Goal: Task Accomplishment & Management: Complete application form

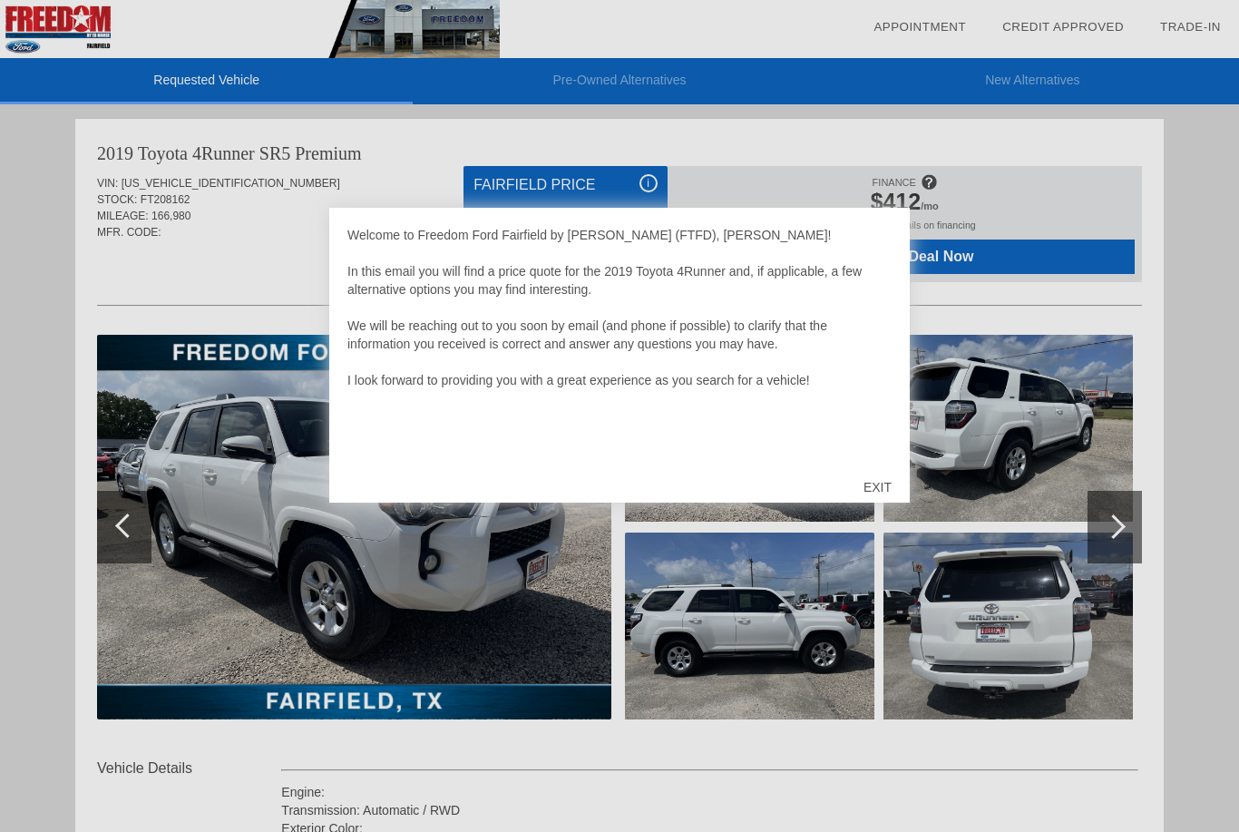
click at [881, 491] on div "EXIT" at bounding box center [877, 487] width 64 height 54
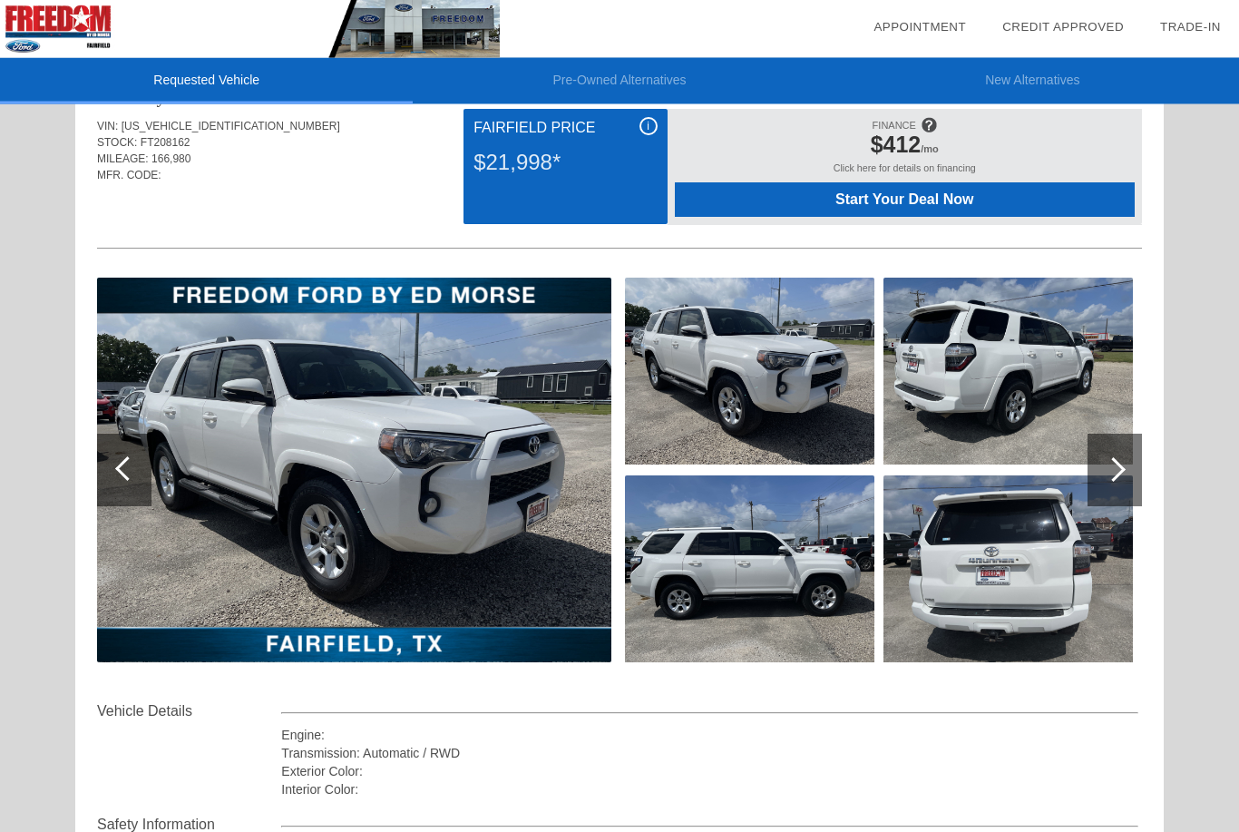
scroll to position [57, 0]
click at [1116, 484] on div at bounding box center [1114, 469] width 54 height 73
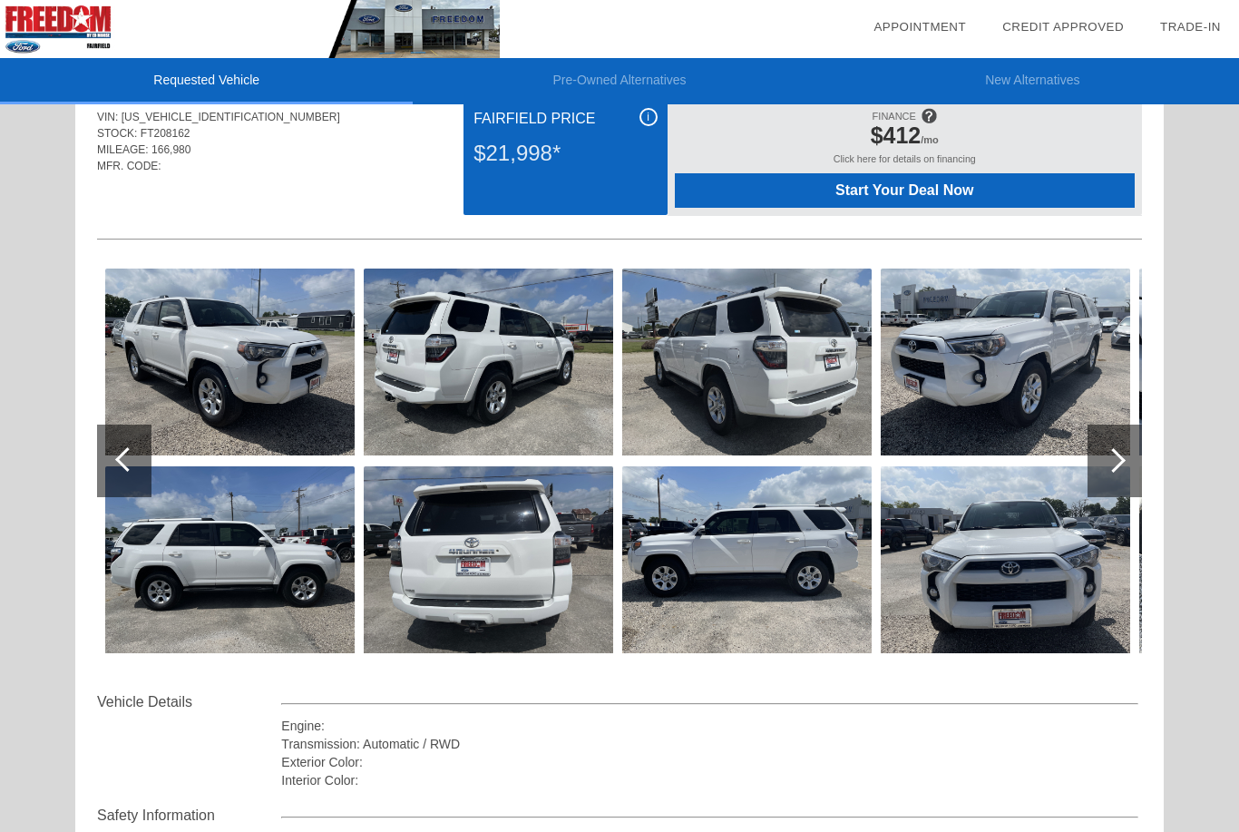
scroll to position [44, 0]
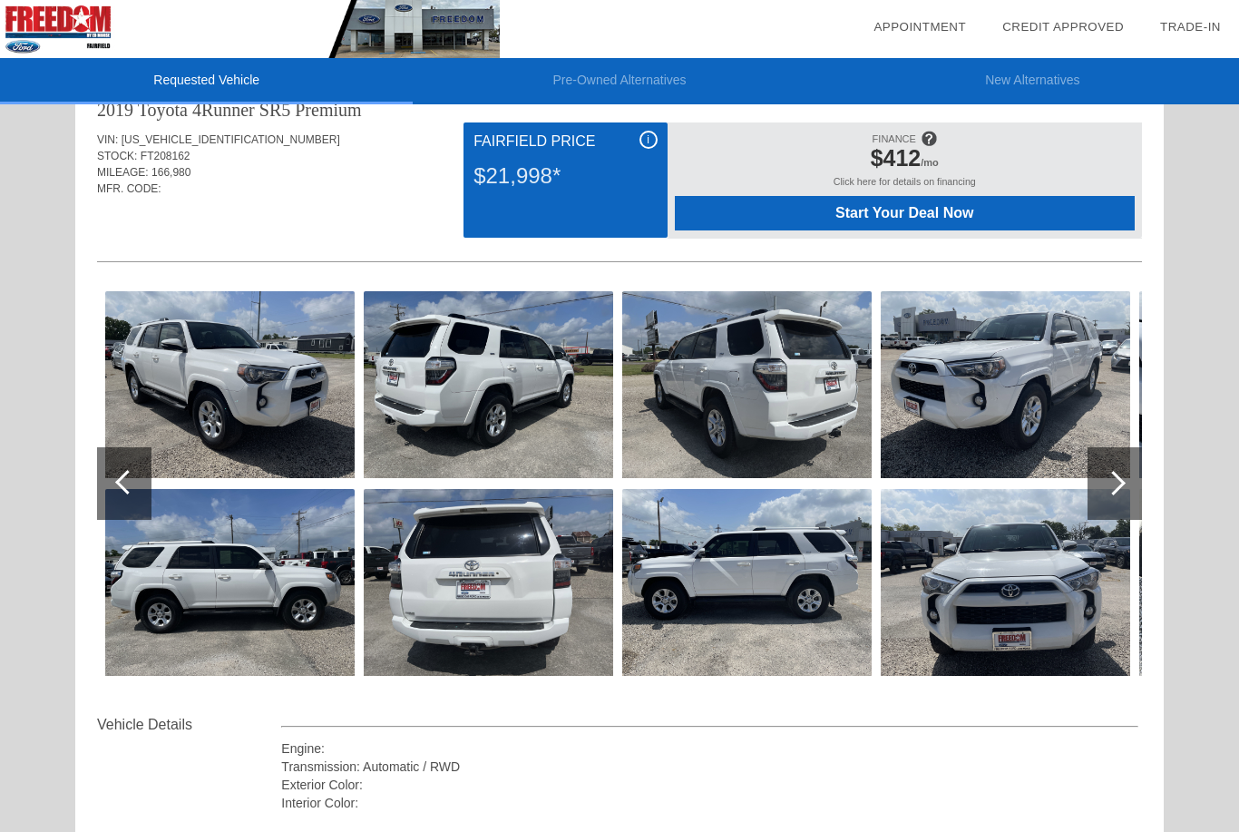
click at [1116, 494] on div at bounding box center [1114, 483] width 54 height 73
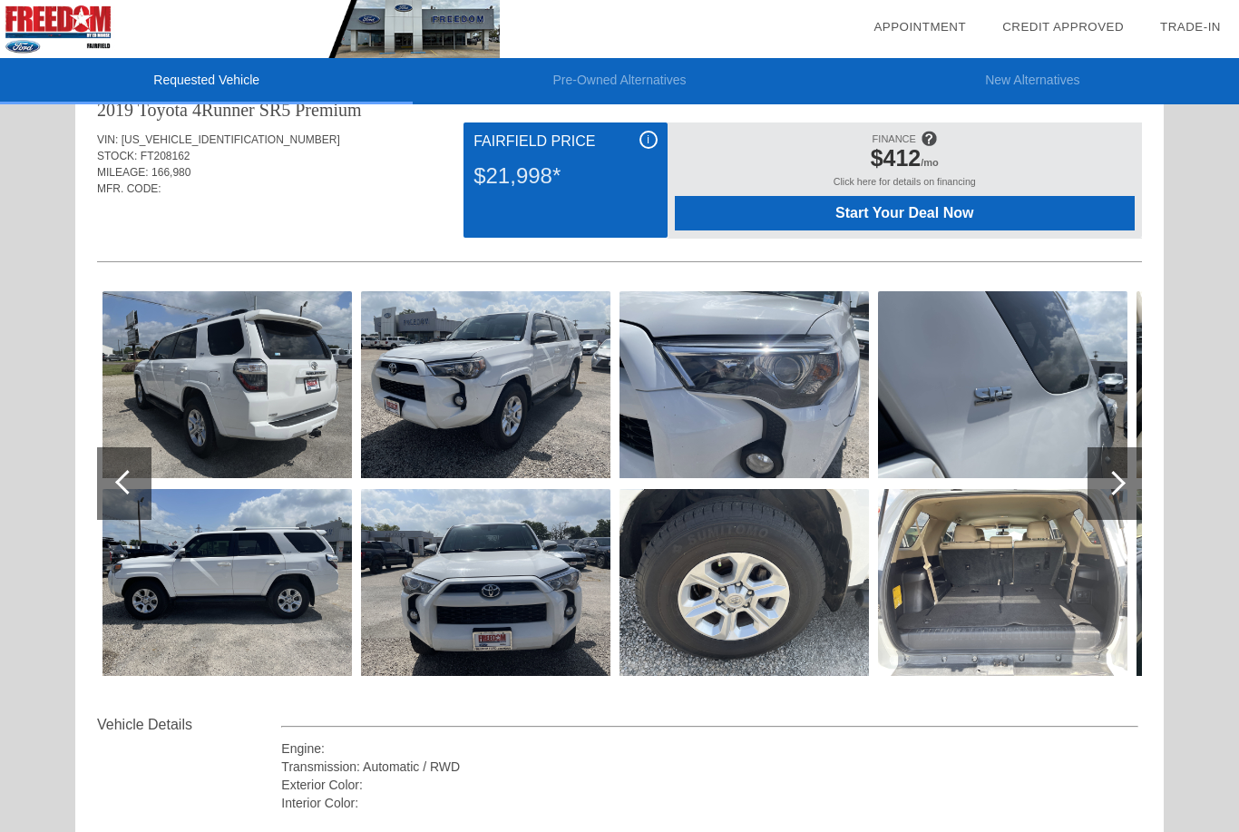
click at [131, 480] on div at bounding box center [127, 482] width 24 height 24
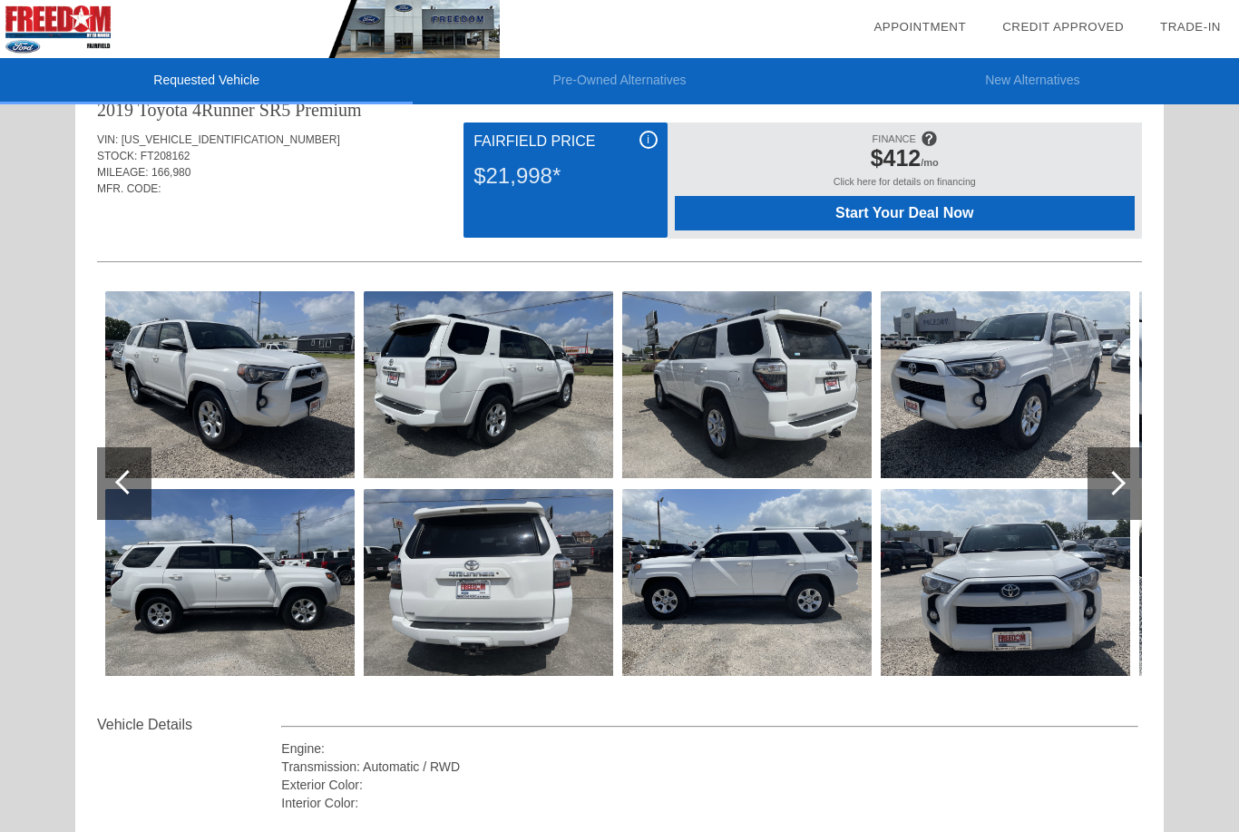
click at [120, 485] on div at bounding box center [127, 482] width 24 height 24
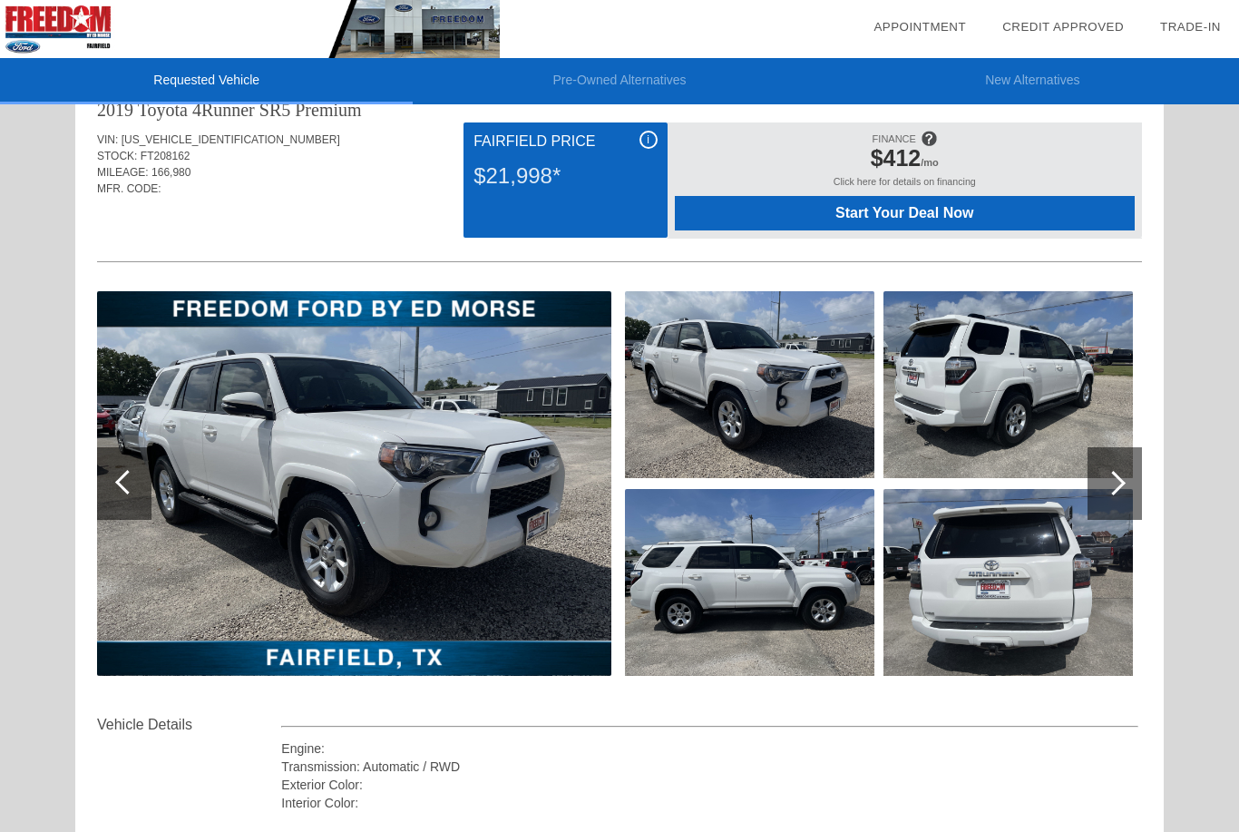
click at [300, 482] on img at bounding box center [354, 483] width 514 height 384
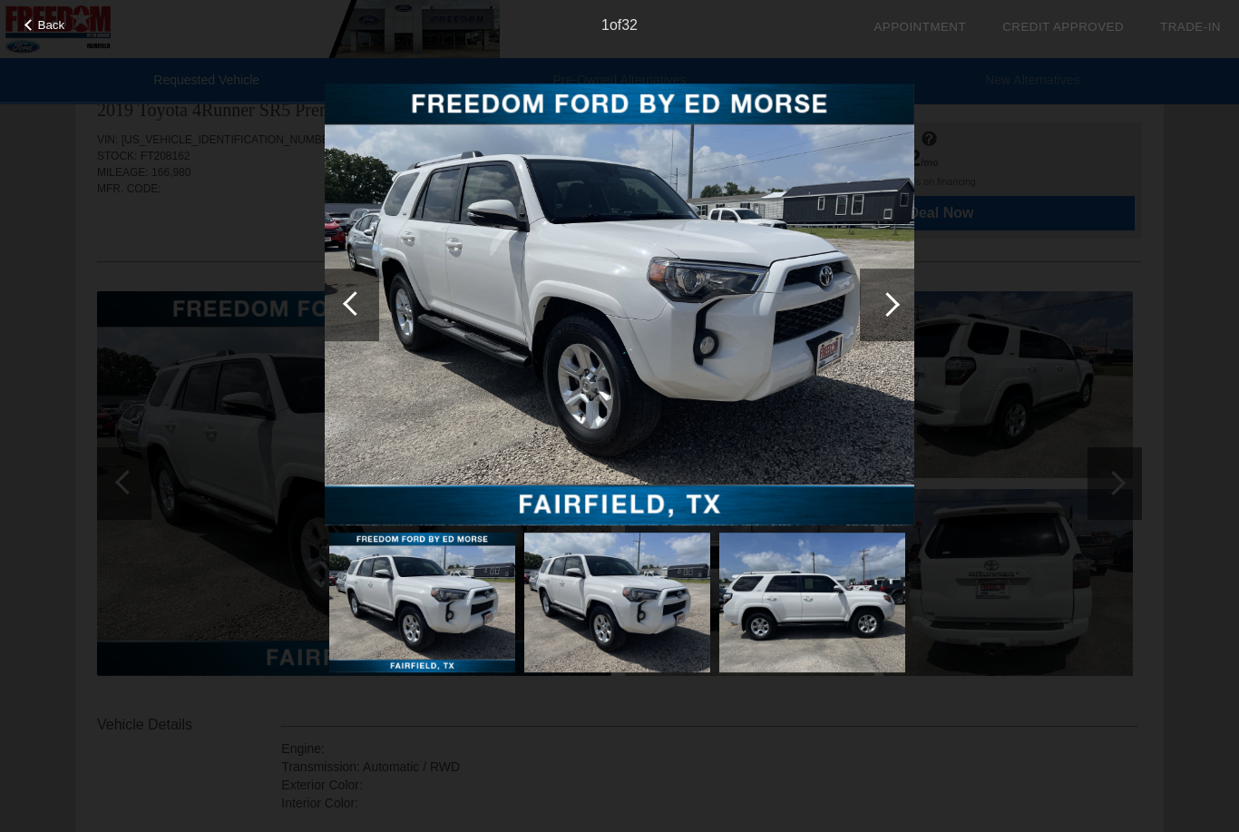
click at [896, 305] on div at bounding box center [887, 304] width 24 height 24
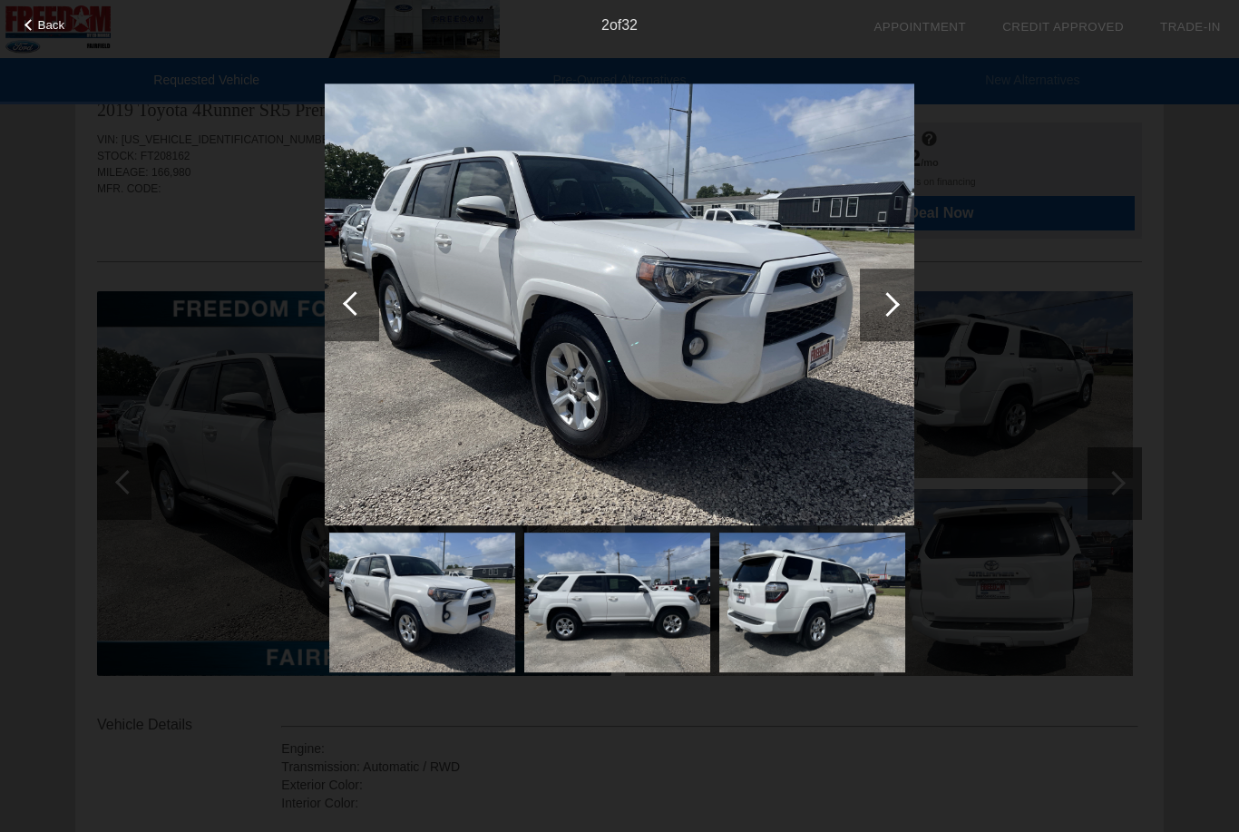
click at [901, 296] on div at bounding box center [887, 304] width 54 height 73
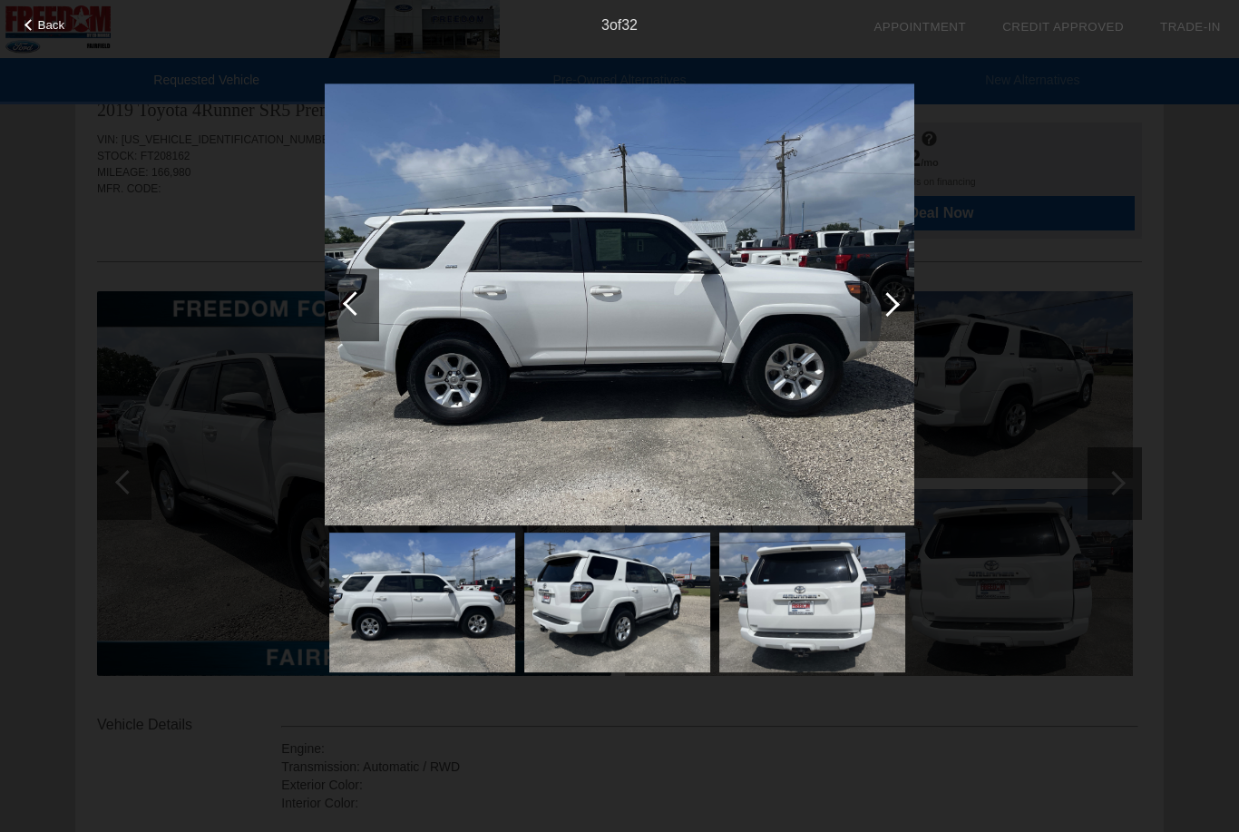
click at [899, 300] on div at bounding box center [887, 304] width 54 height 73
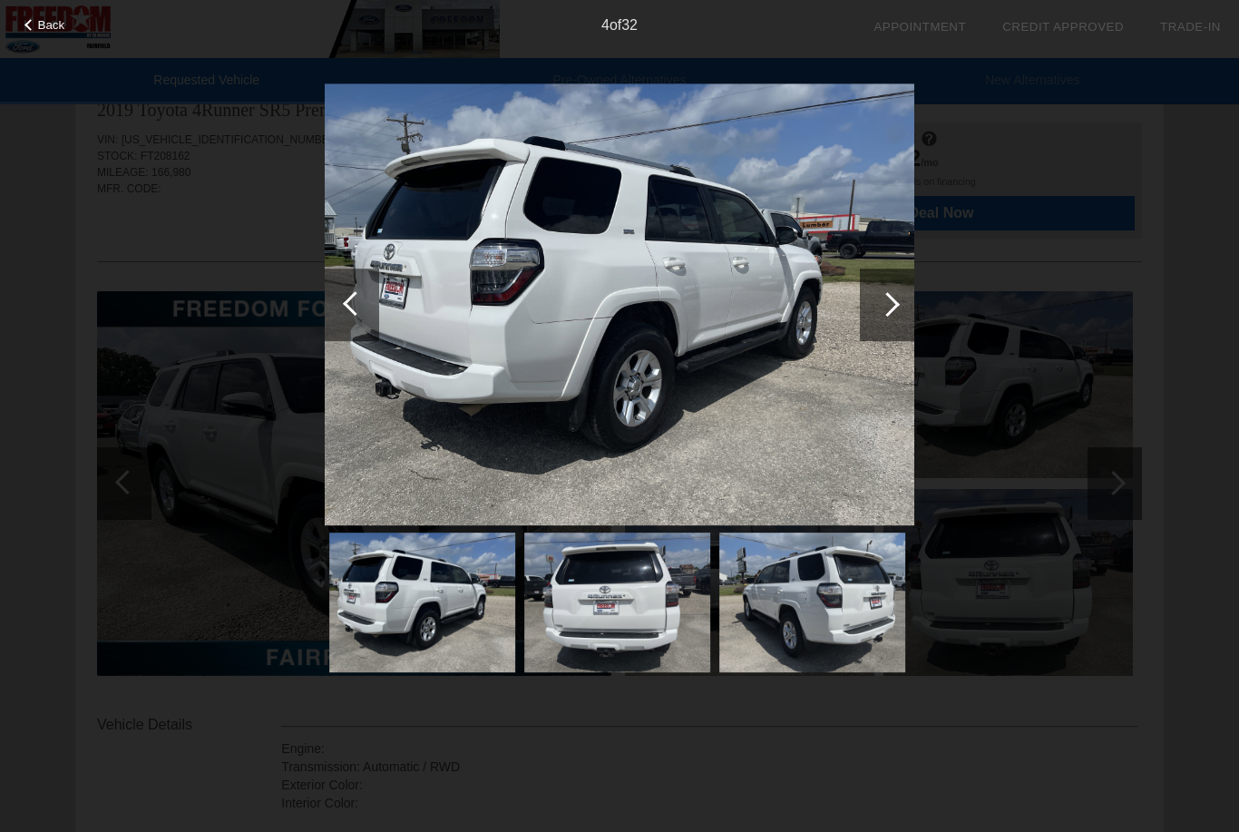
click at [893, 301] on div at bounding box center [887, 304] width 24 height 24
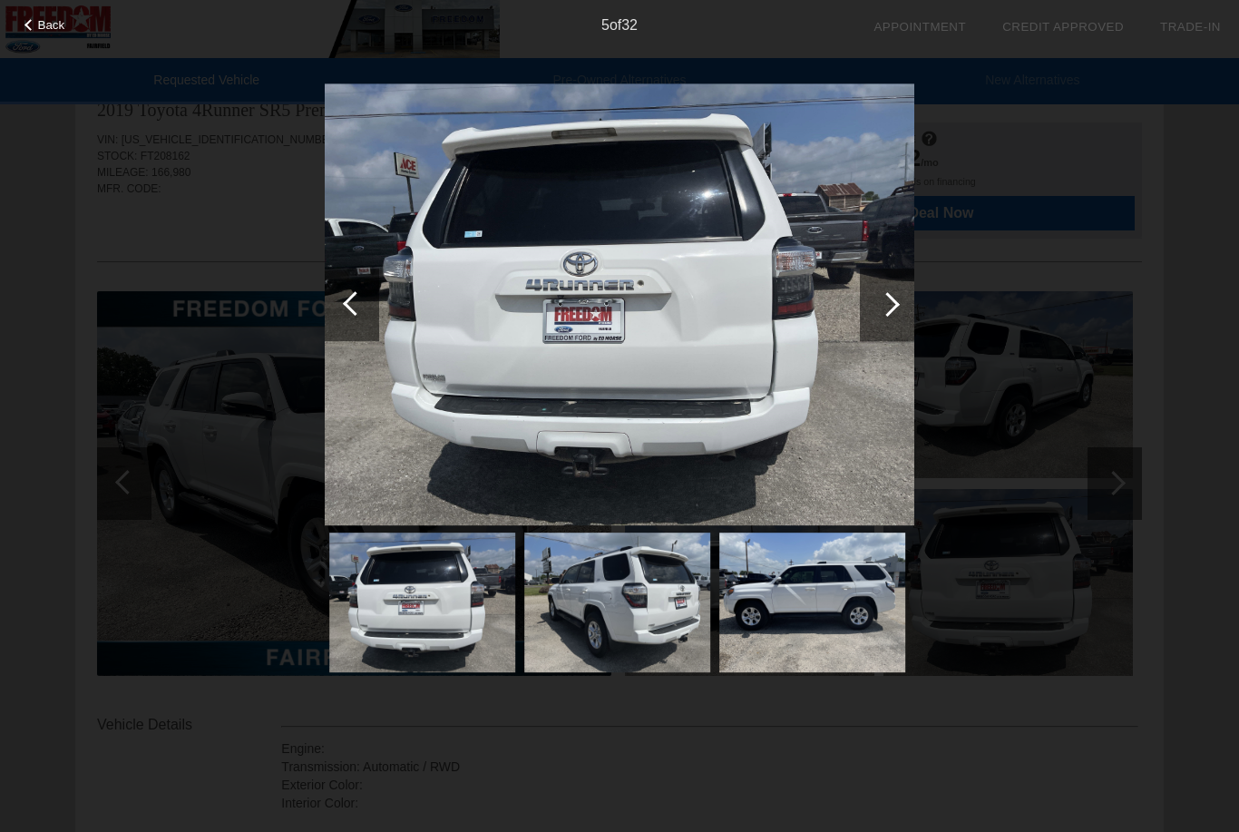
click at [894, 302] on div at bounding box center [887, 304] width 24 height 24
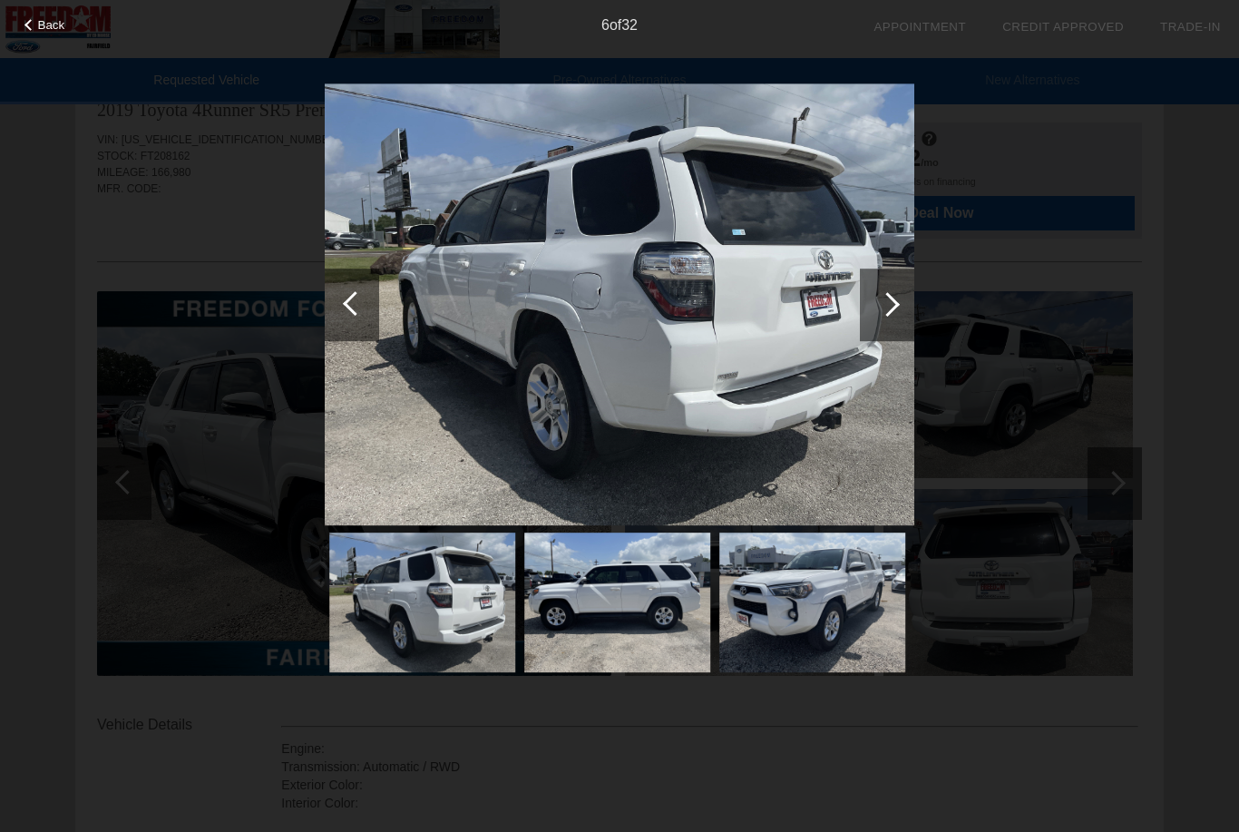
click at [892, 306] on div at bounding box center [887, 304] width 24 height 24
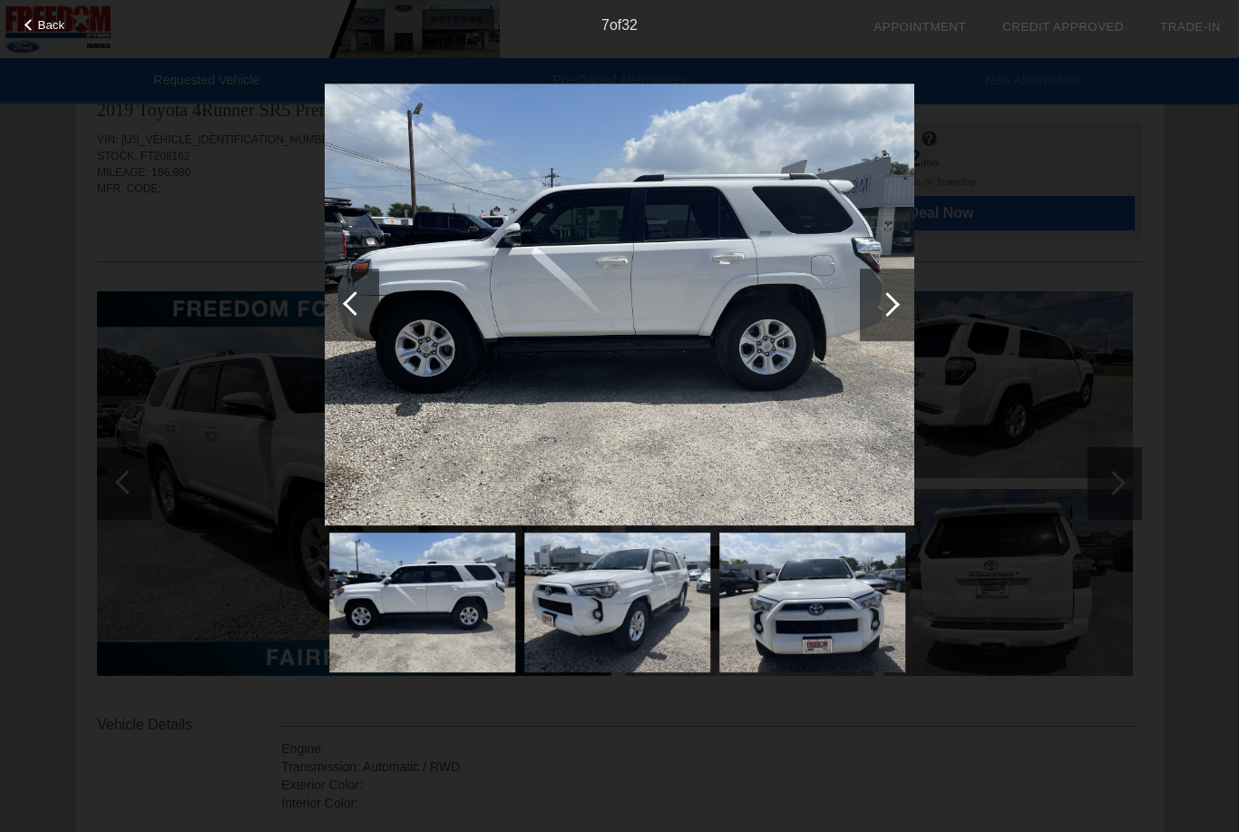
click at [885, 303] on div at bounding box center [887, 304] width 24 height 24
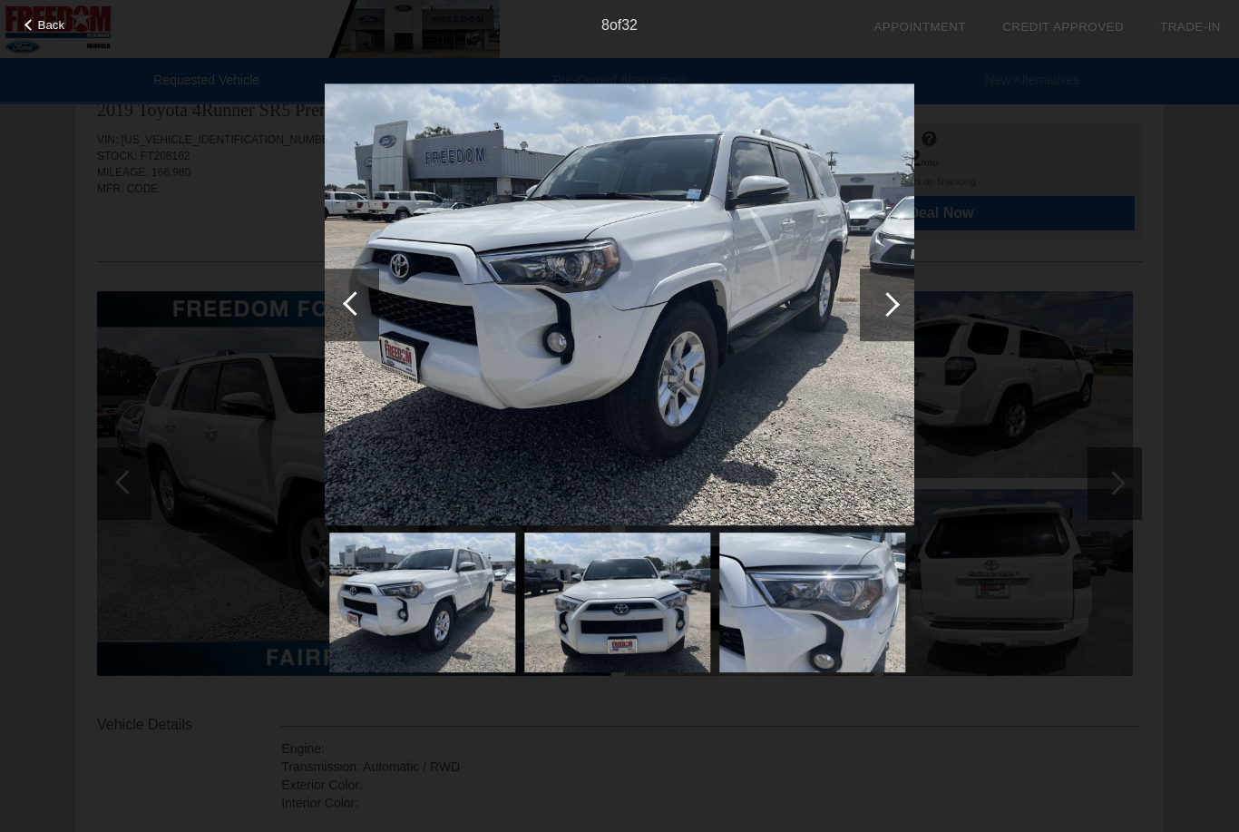
click at [886, 308] on div at bounding box center [887, 304] width 24 height 24
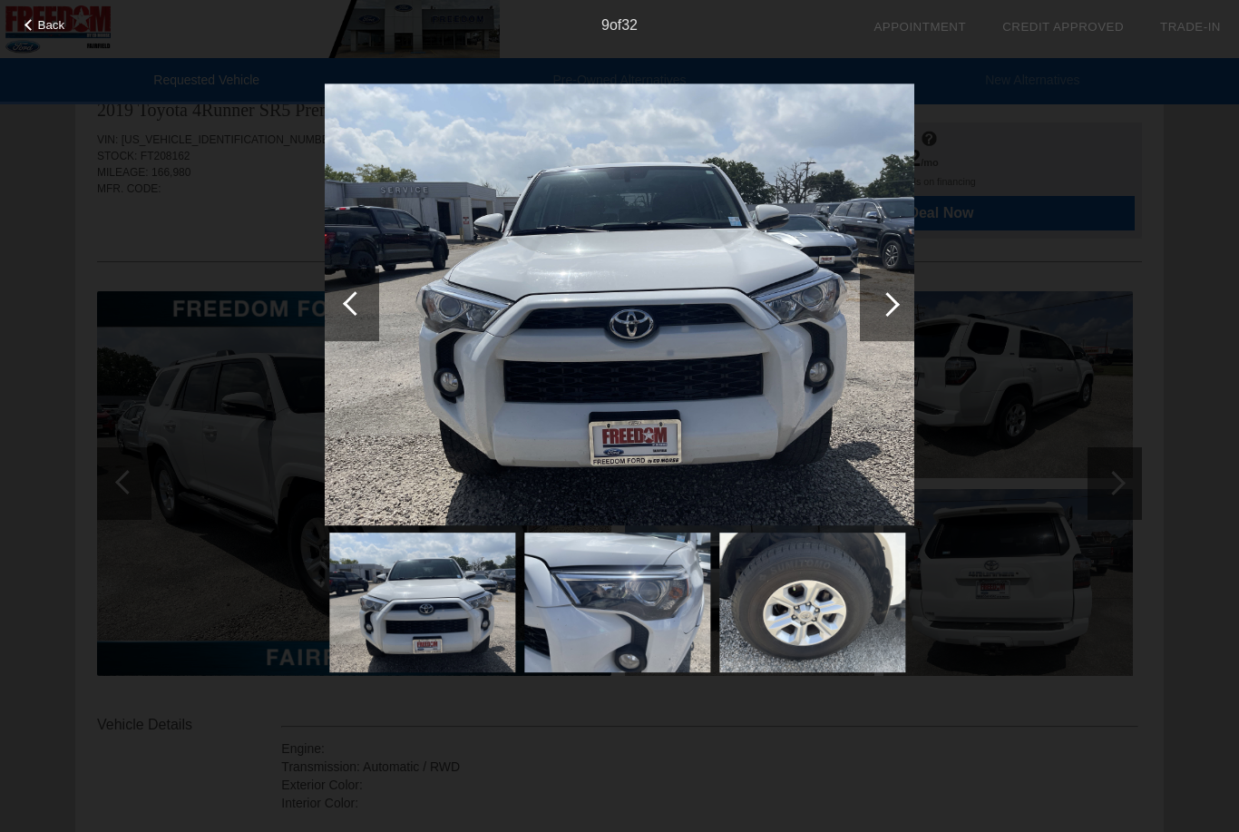
click at [888, 304] on div at bounding box center [887, 304] width 24 height 24
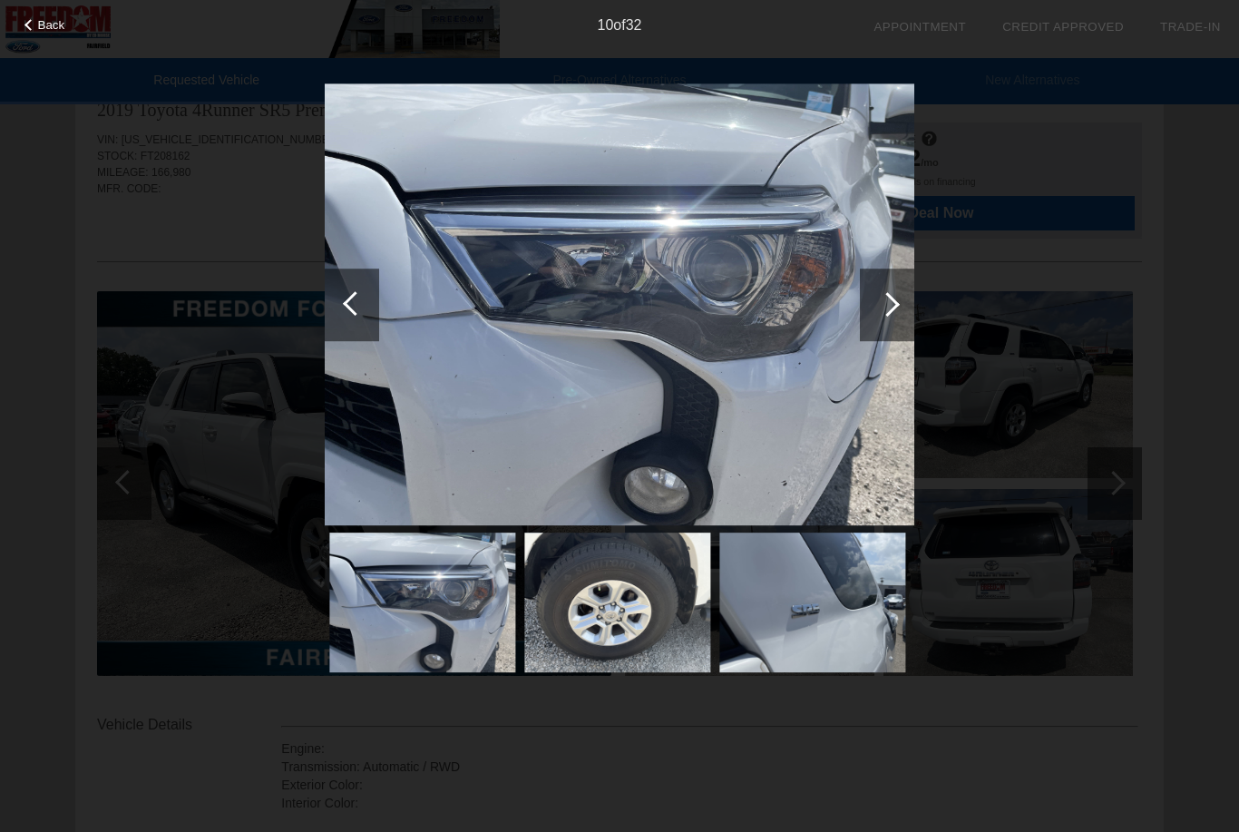
click at [895, 300] on div at bounding box center [887, 304] width 24 height 24
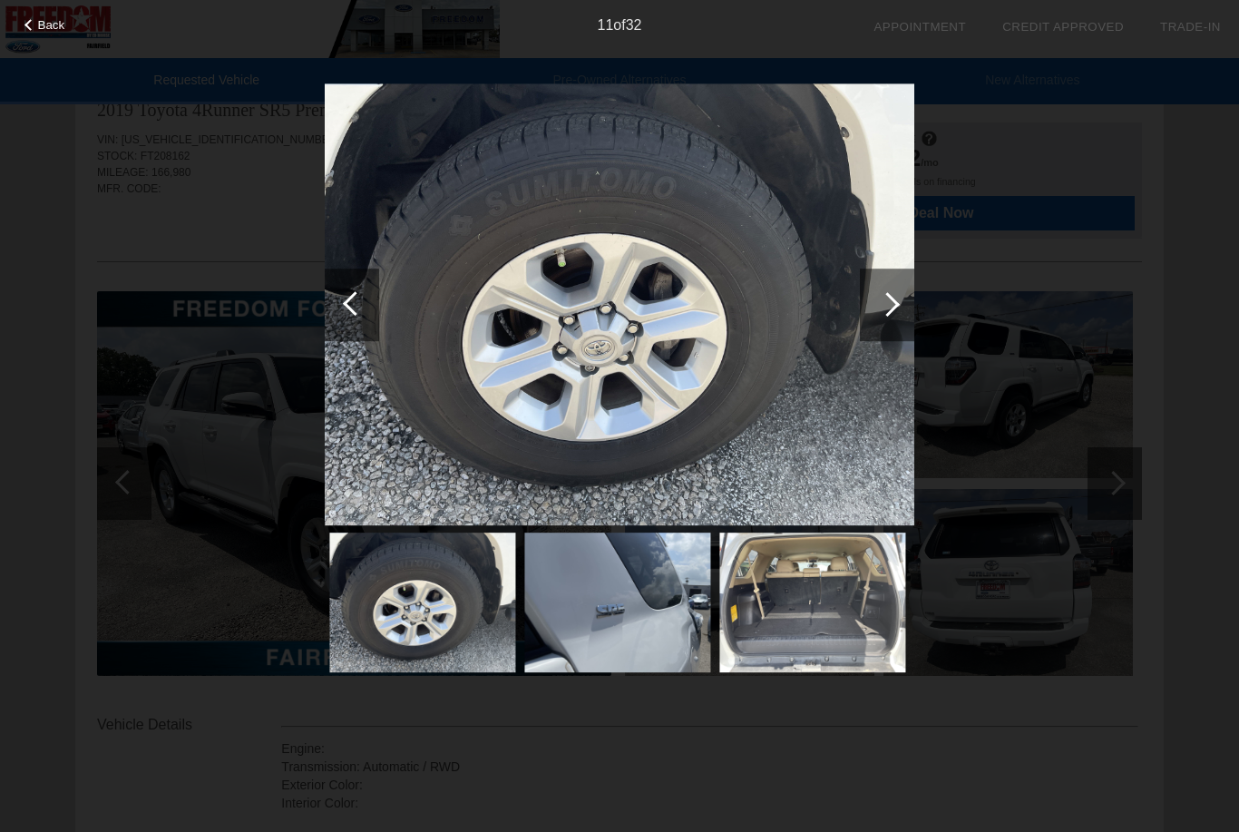
click at [896, 297] on div at bounding box center [887, 304] width 54 height 73
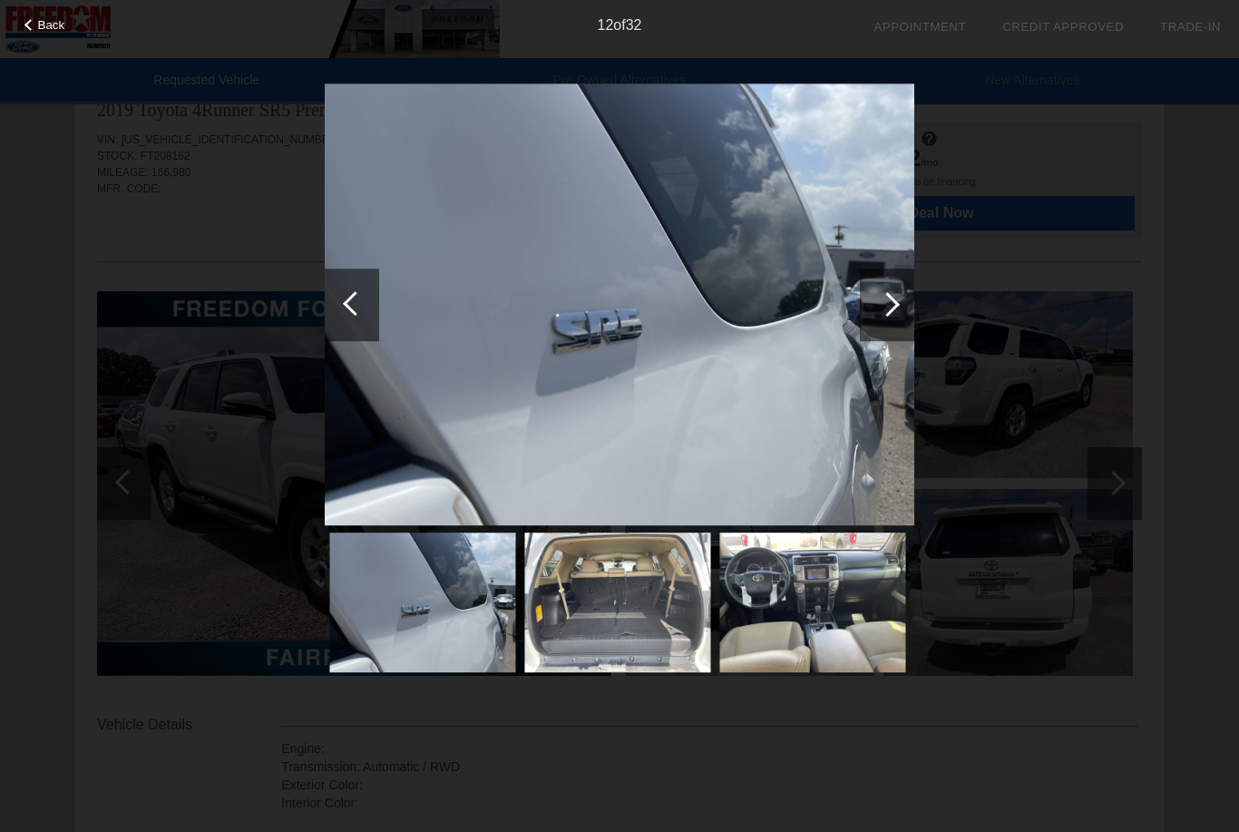
scroll to position [0, 0]
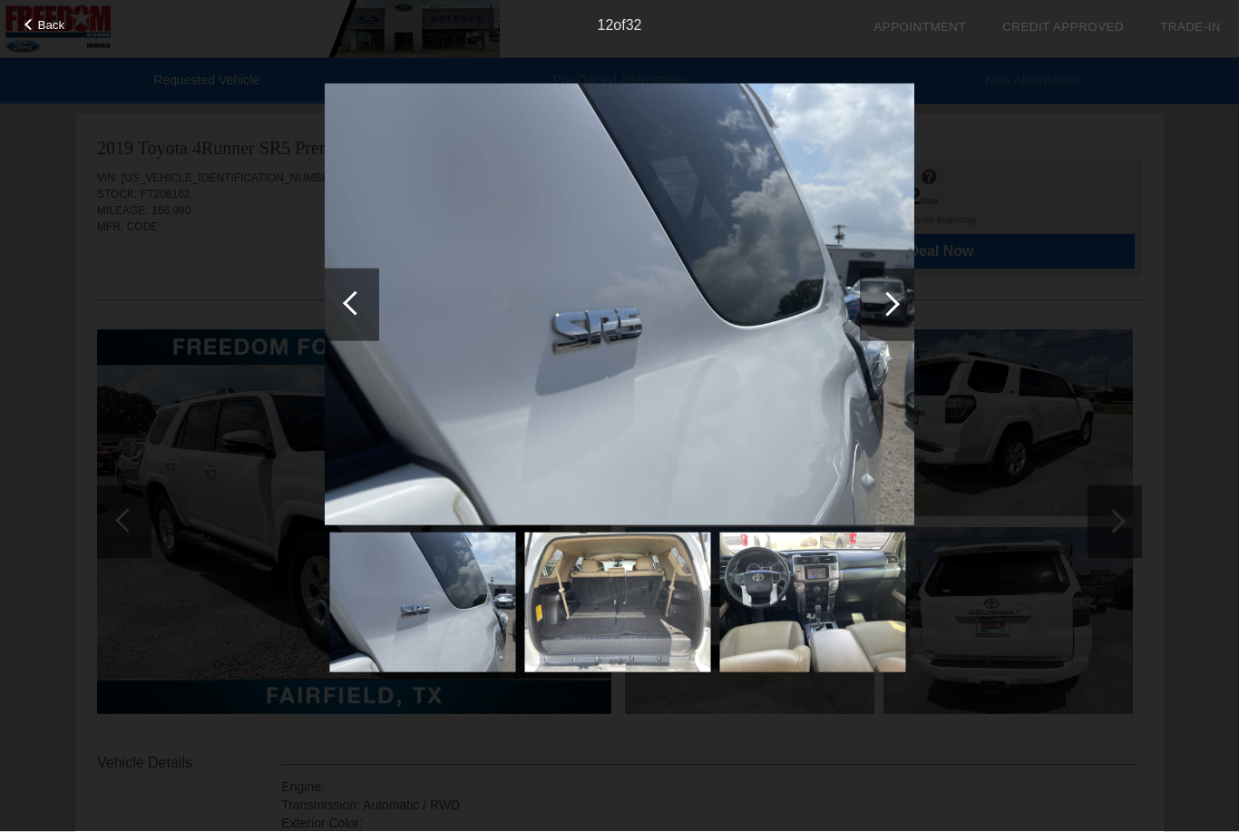
click at [882, 323] on div at bounding box center [887, 304] width 54 height 73
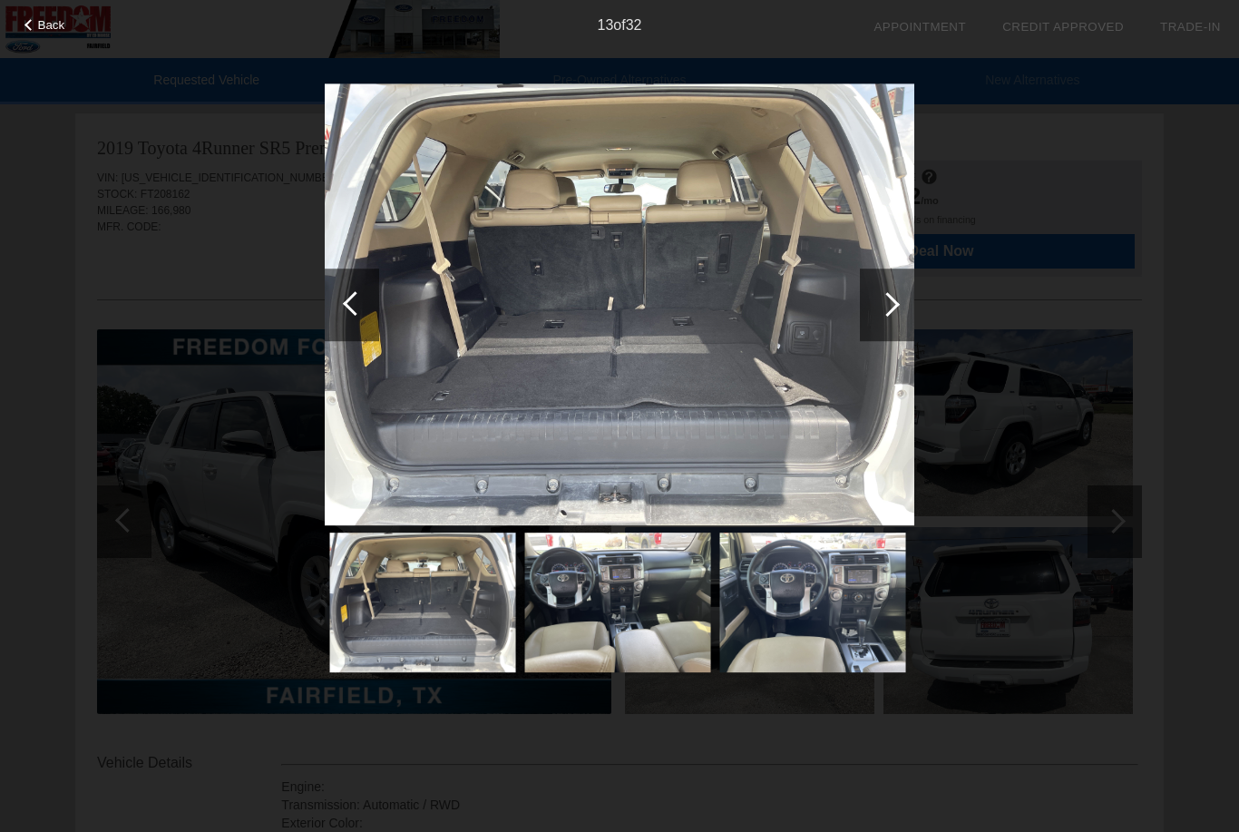
click at [902, 300] on div at bounding box center [887, 304] width 54 height 73
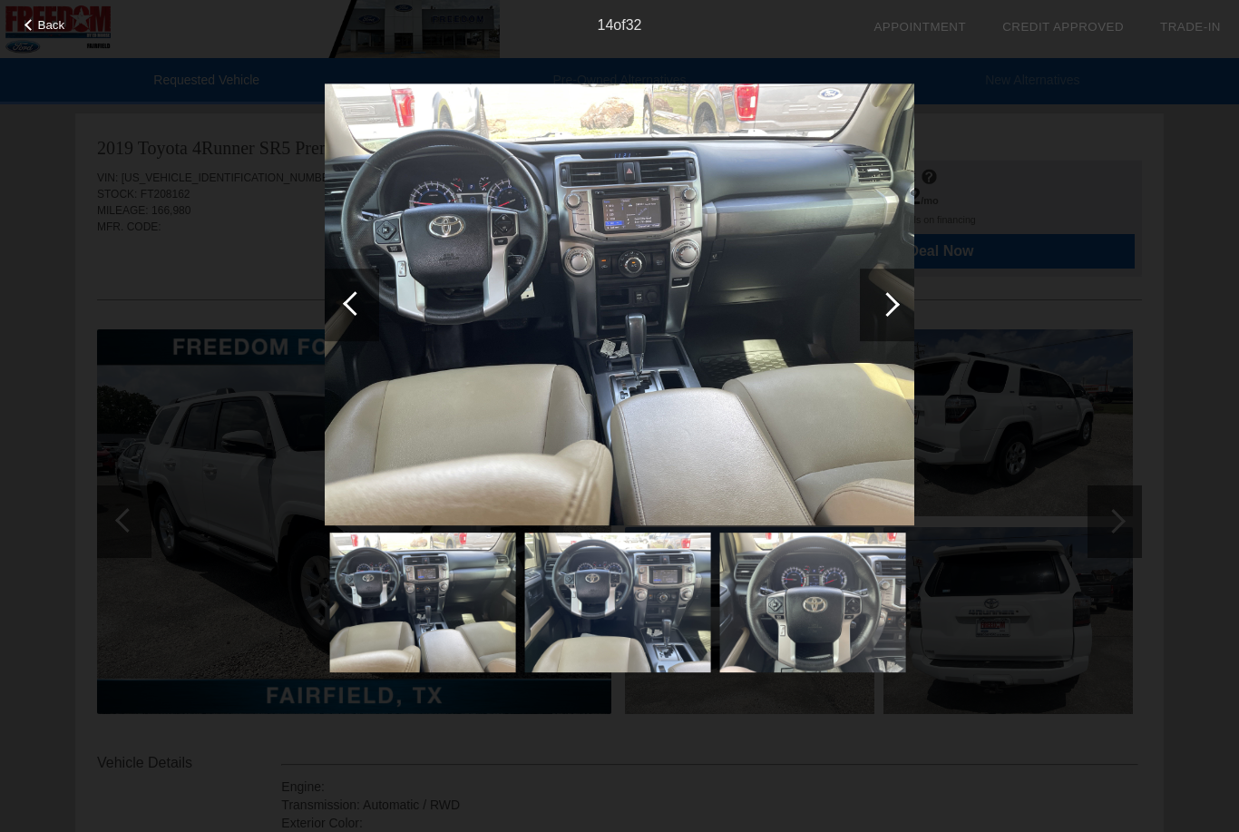
click at [890, 304] on div at bounding box center [887, 304] width 24 height 24
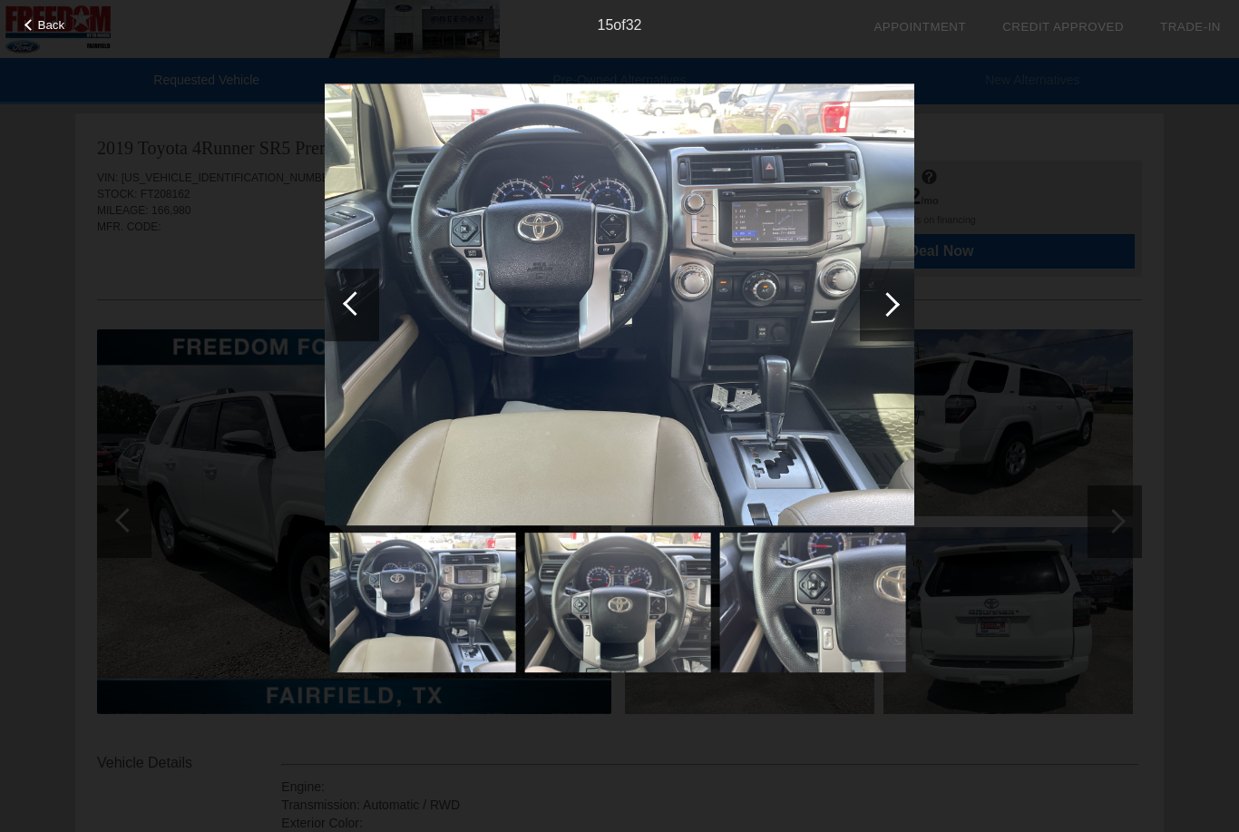
click at [894, 297] on div at bounding box center [887, 304] width 54 height 73
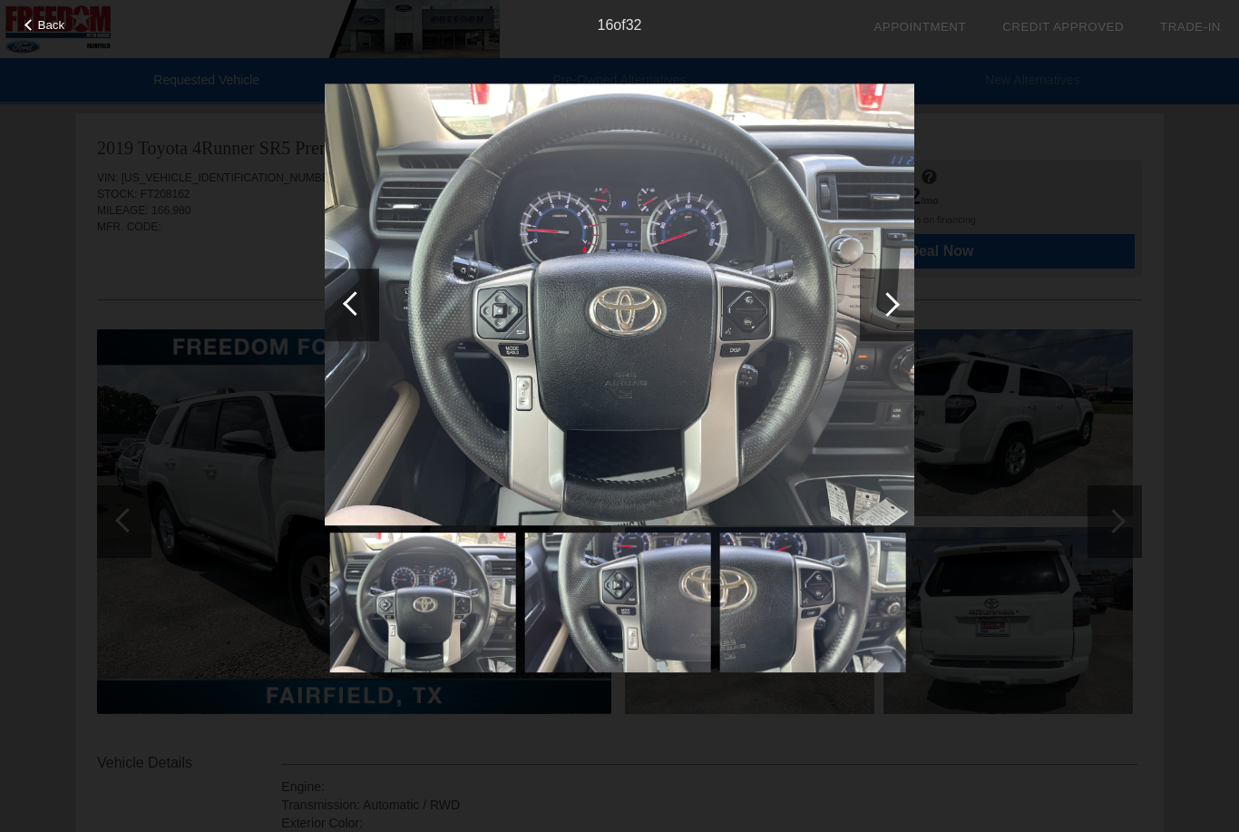
click at [890, 302] on div at bounding box center [887, 304] width 24 height 24
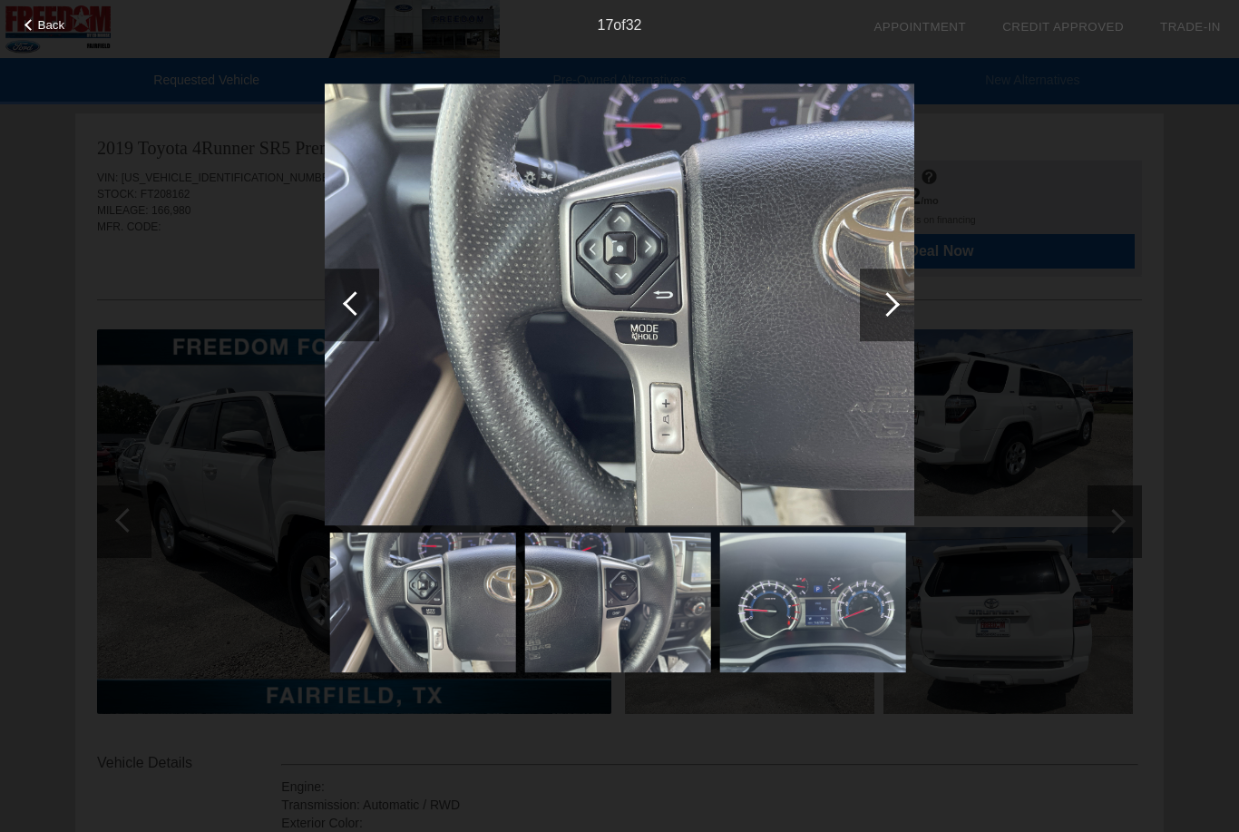
click at [905, 309] on div at bounding box center [887, 304] width 54 height 73
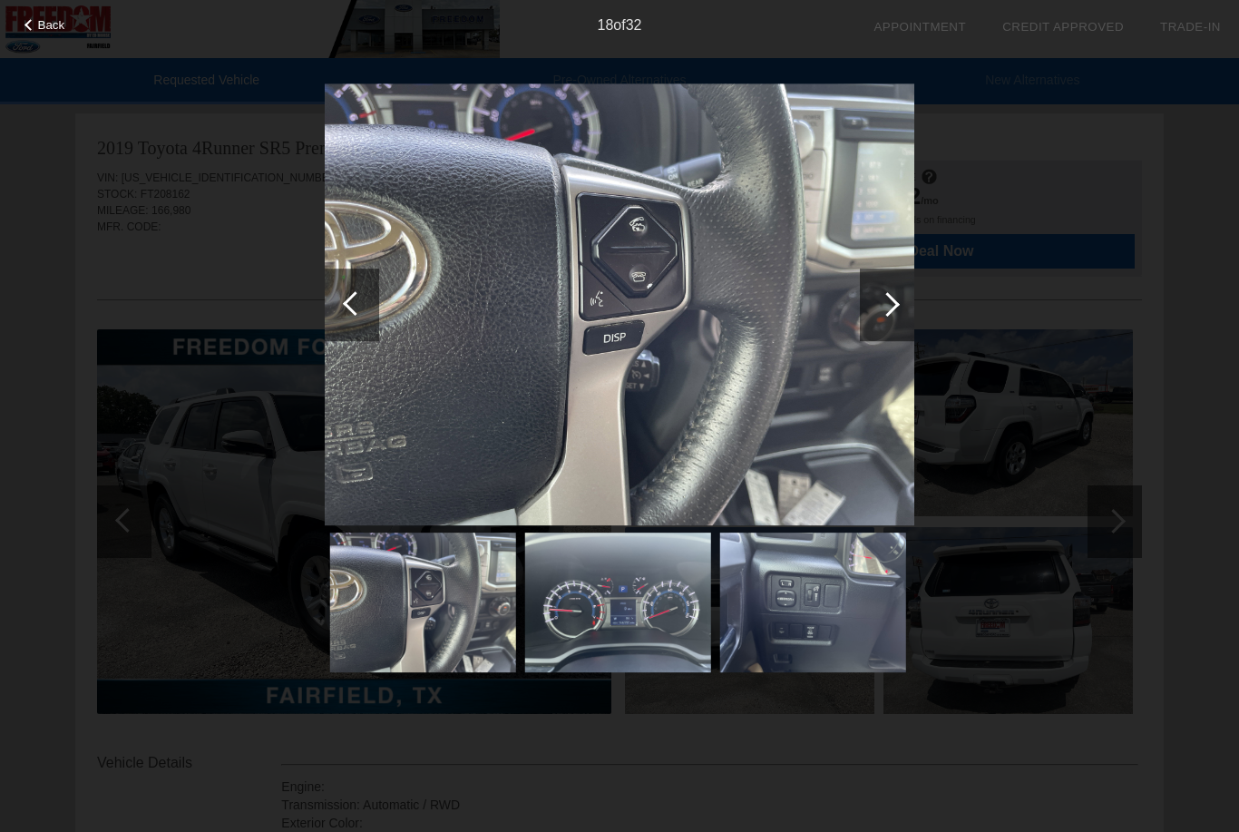
click at [899, 307] on div at bounding box center [887, 304] width 54 height 73
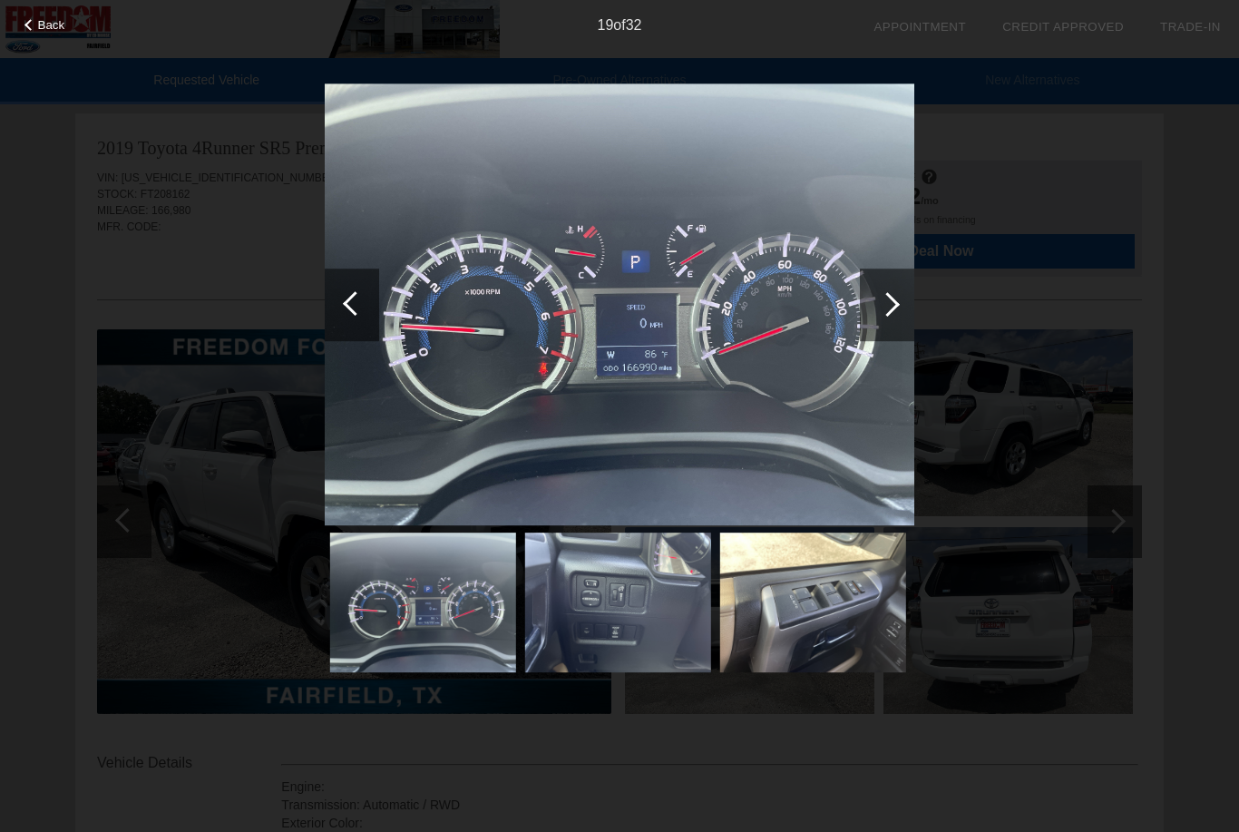
click at [898, 305] on div at bounding box center [887, 304] width 24 height 24
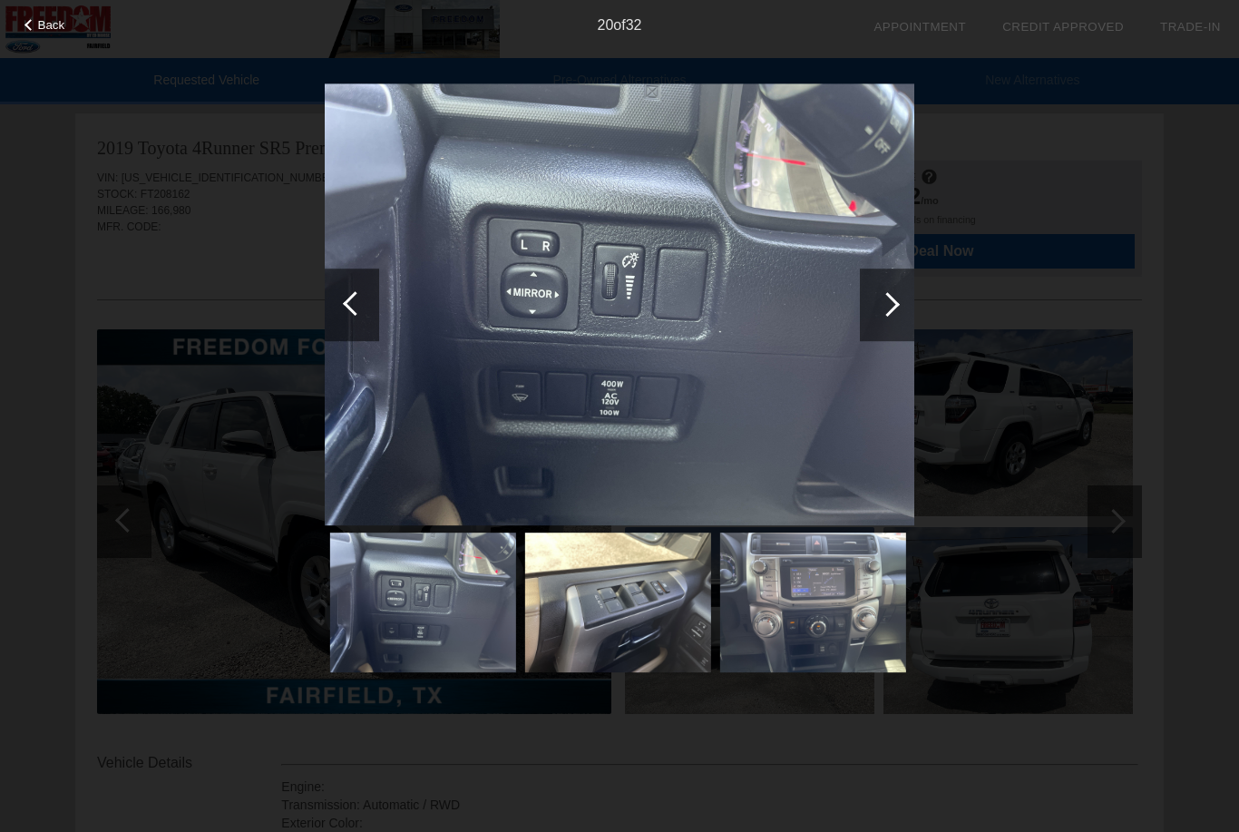
click at [898, 316] on div at bounding box center [887, 304] width 54 height 73
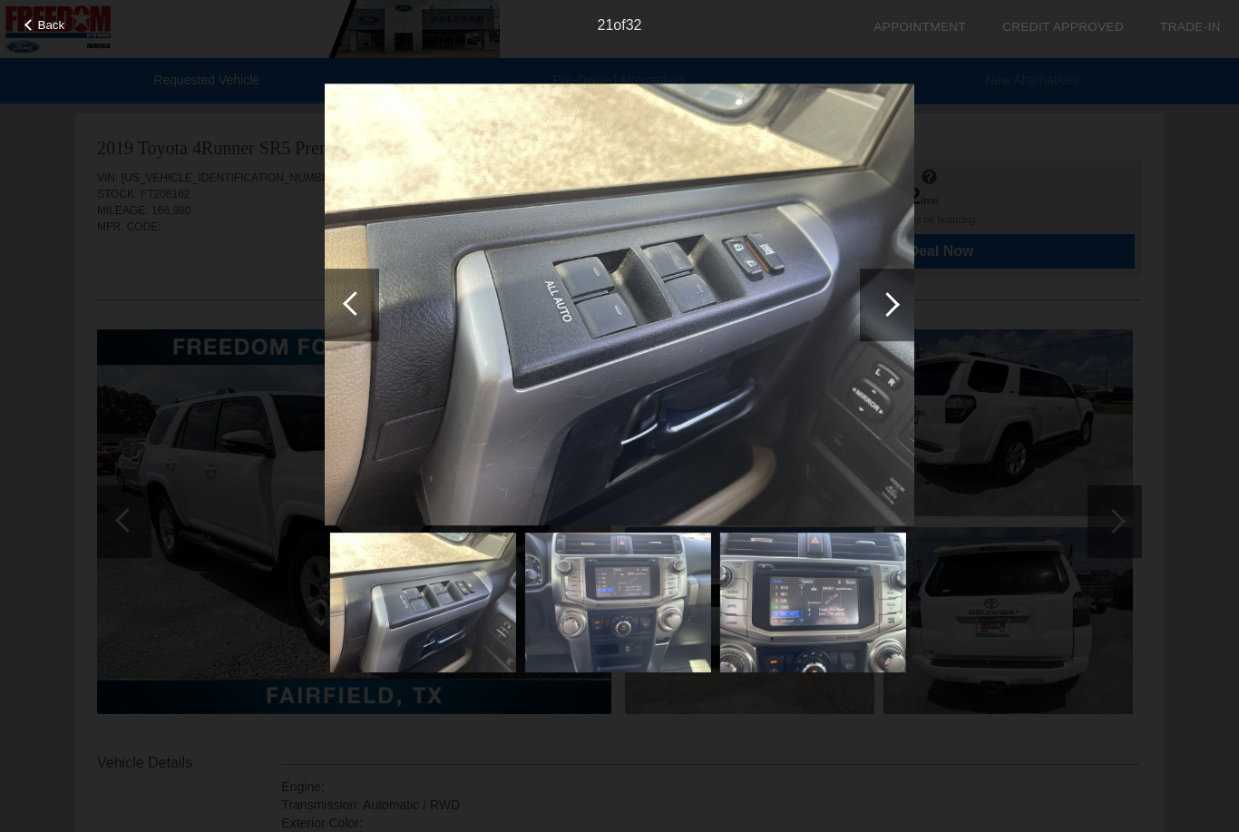
click at [890, 314] on div at bounding box center [887, 304] width 54 height 73
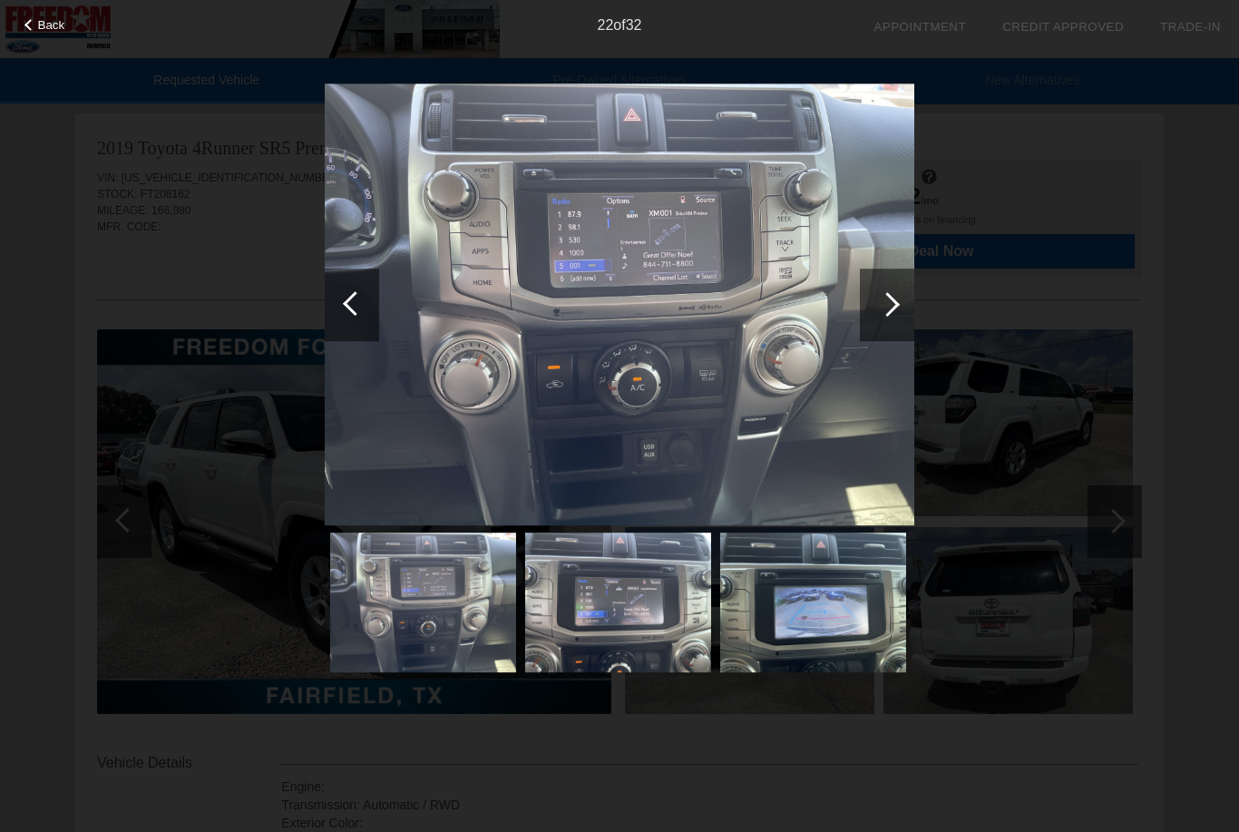
click at [892, 310] on div at bounding box center [887, 304] width 24 height 24
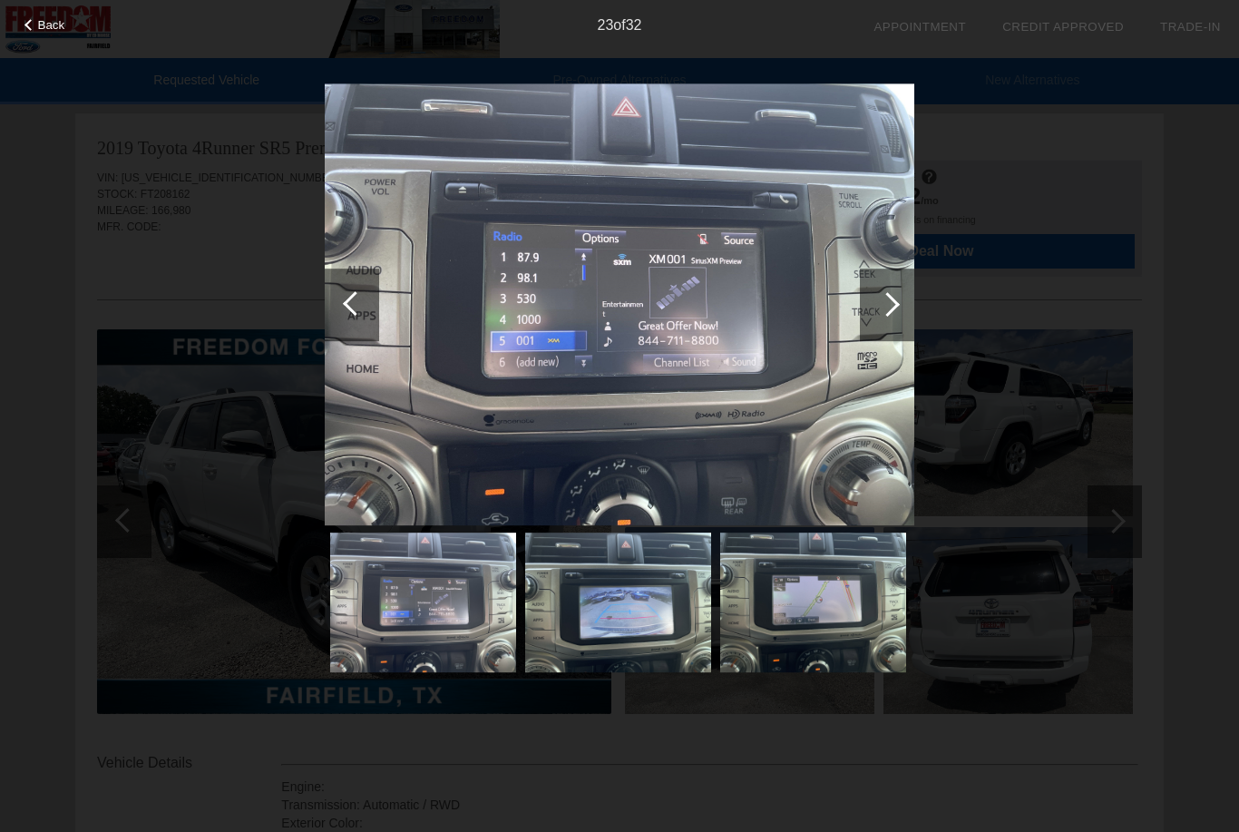
click at [897, 304] on div at bounding box center [887, 304] width 24 height 24
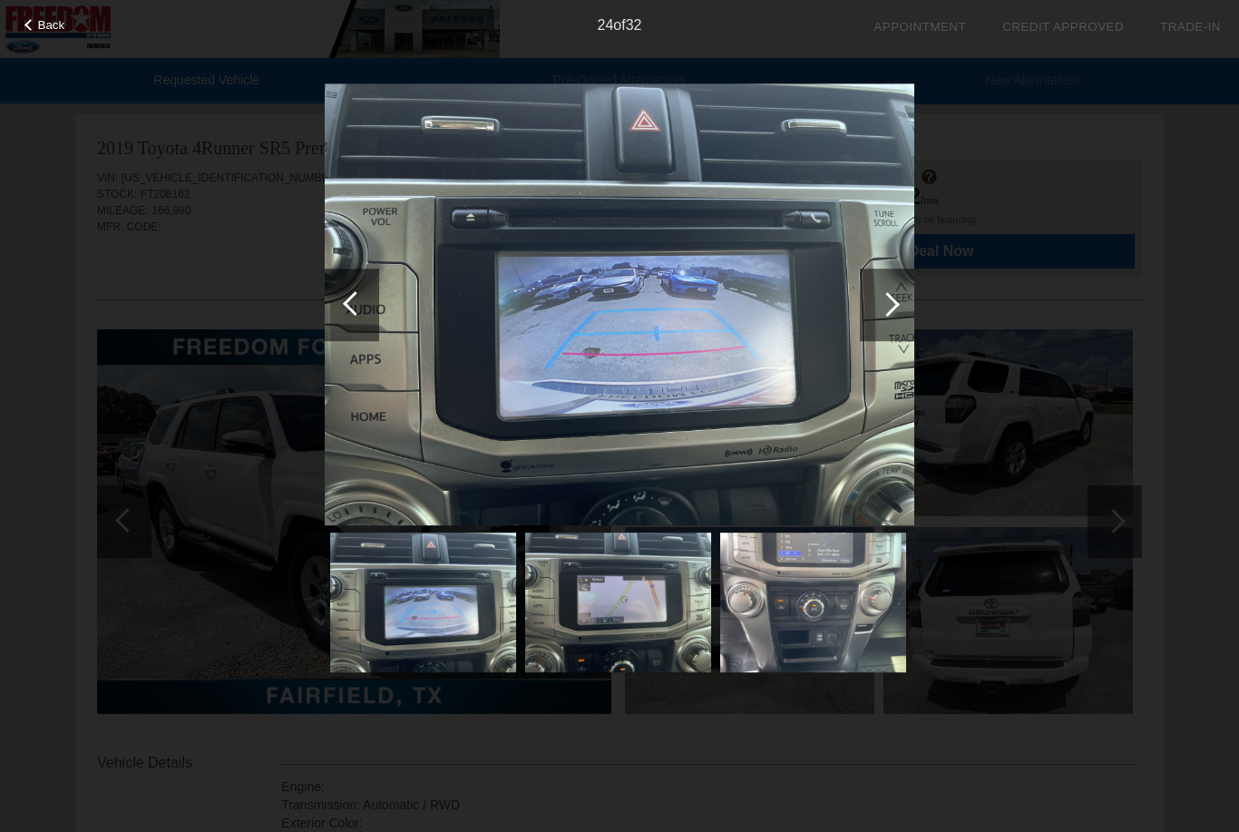
click at [903, 307] on div at bounding box center [887, 304] width 54 height 73
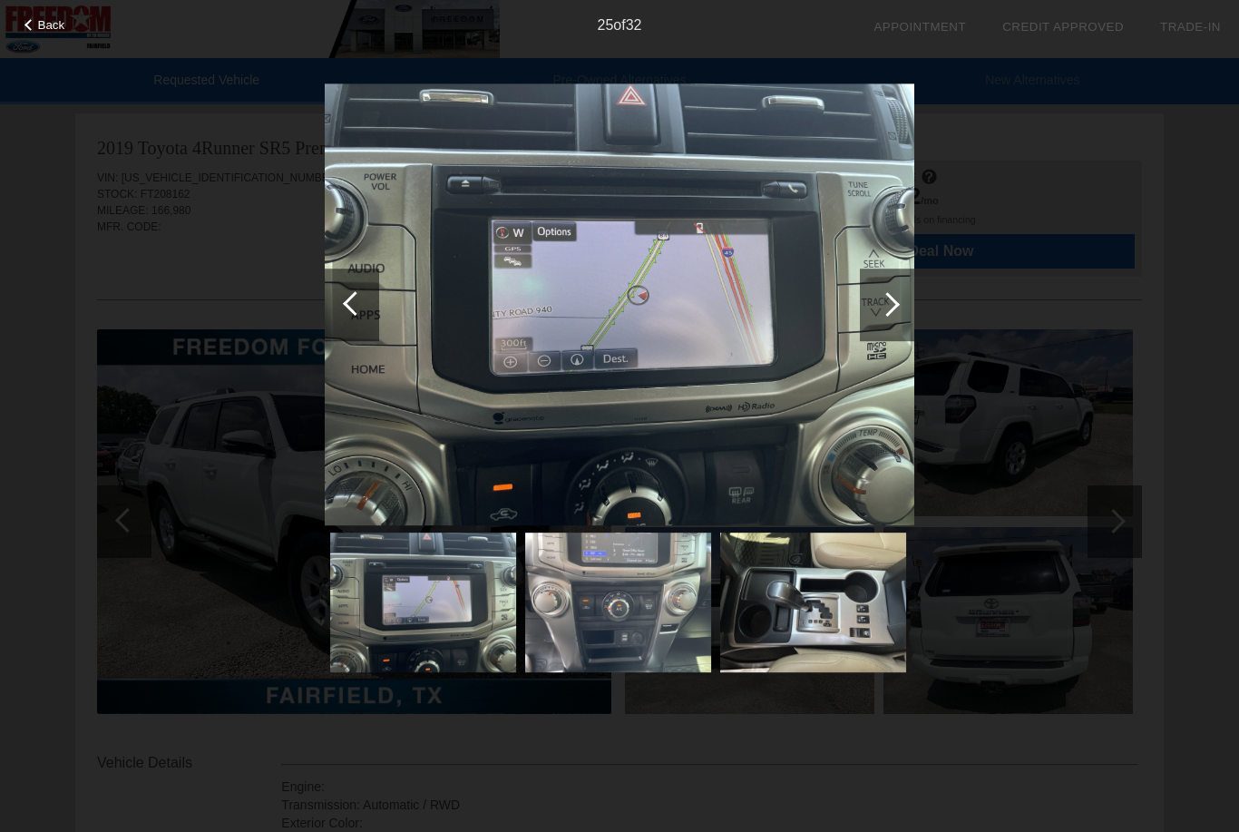
click at [901, 314] on div at bounding box center [887, 304] width 54 height 73
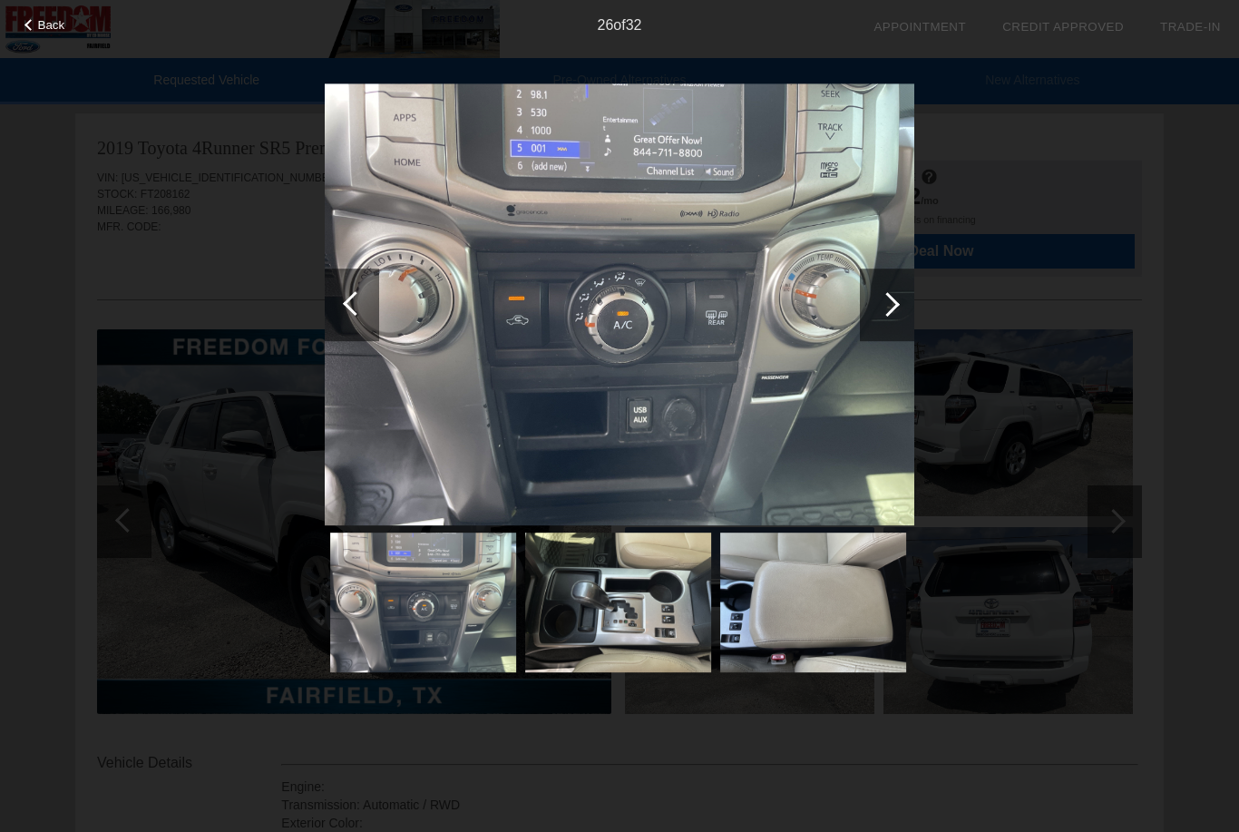
click at [910, 309] on div at bounding box center [887, 304] width 54 height 73
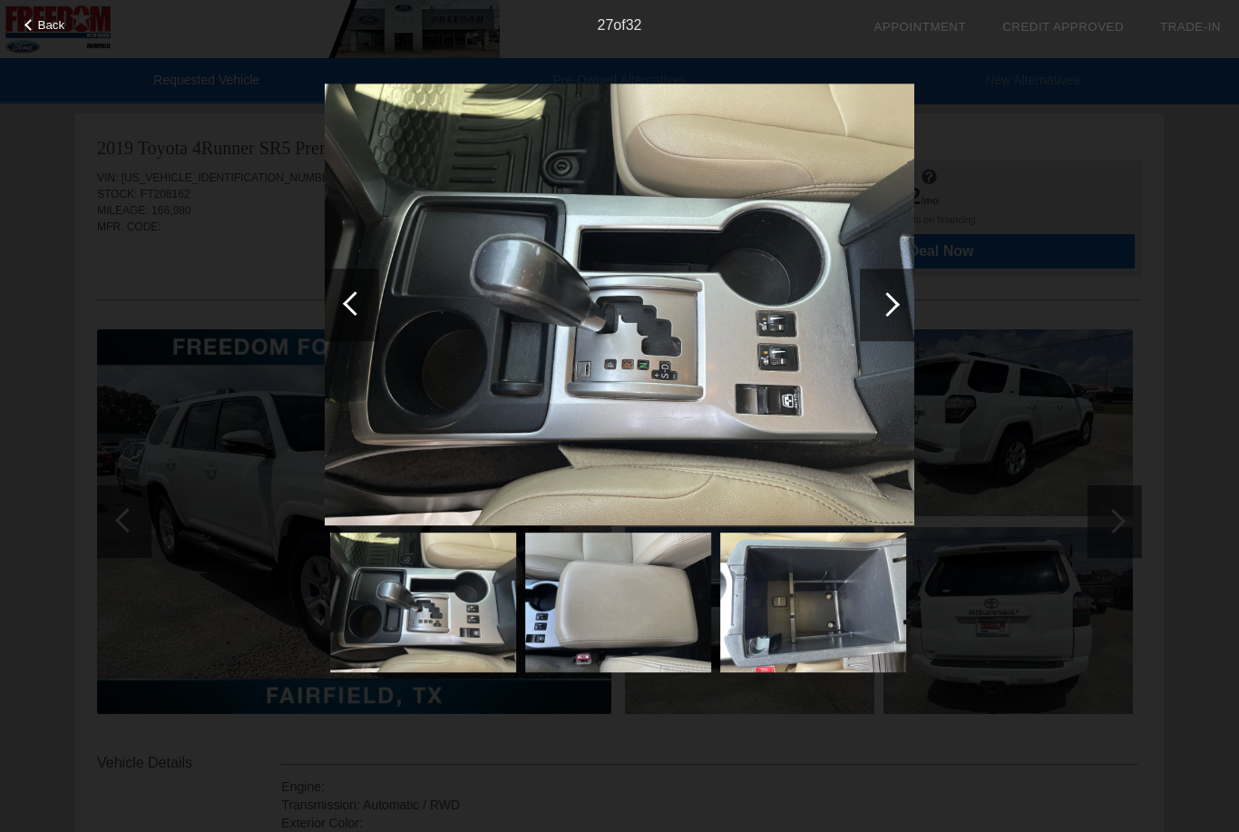
click at [899, 297] on div at bounding box center [887, 304] width 54 height 73
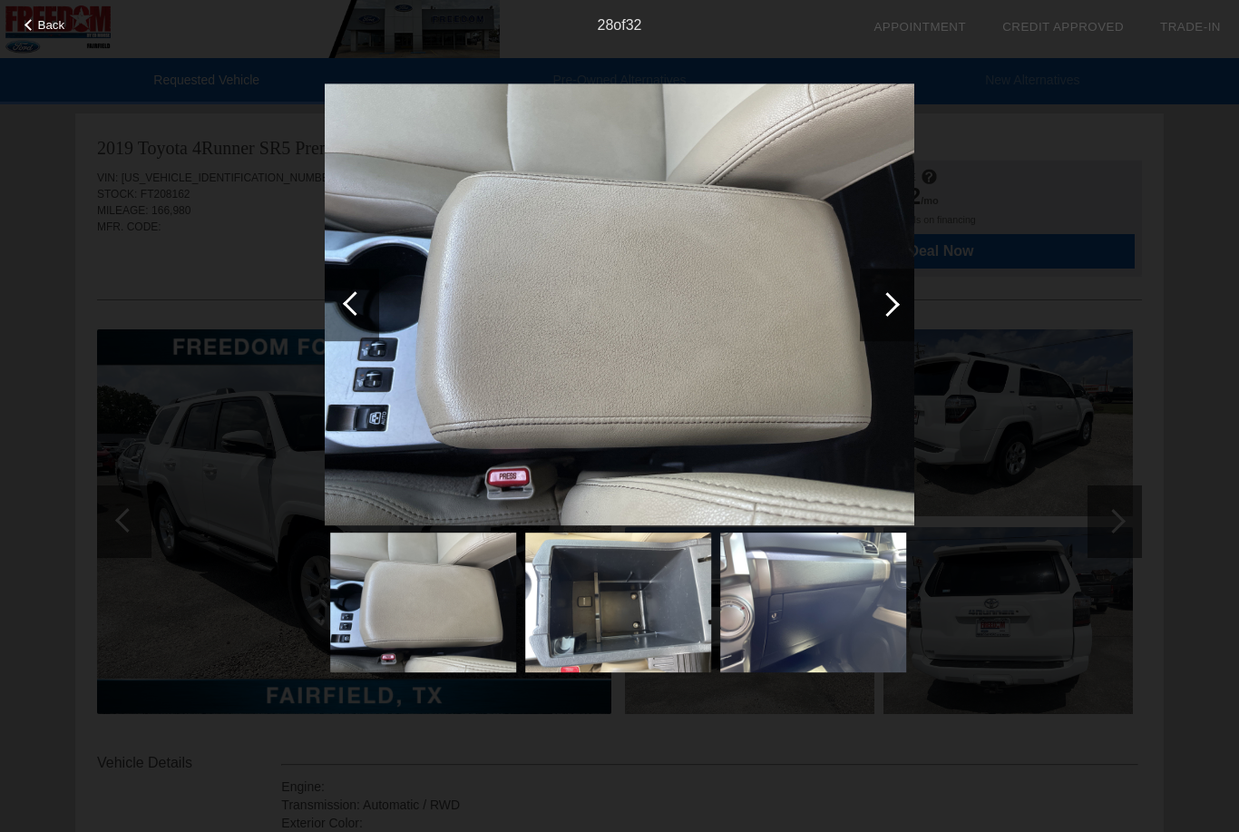
click at [902, 304] on div at bounding box center [887, 304] width 54 height 73
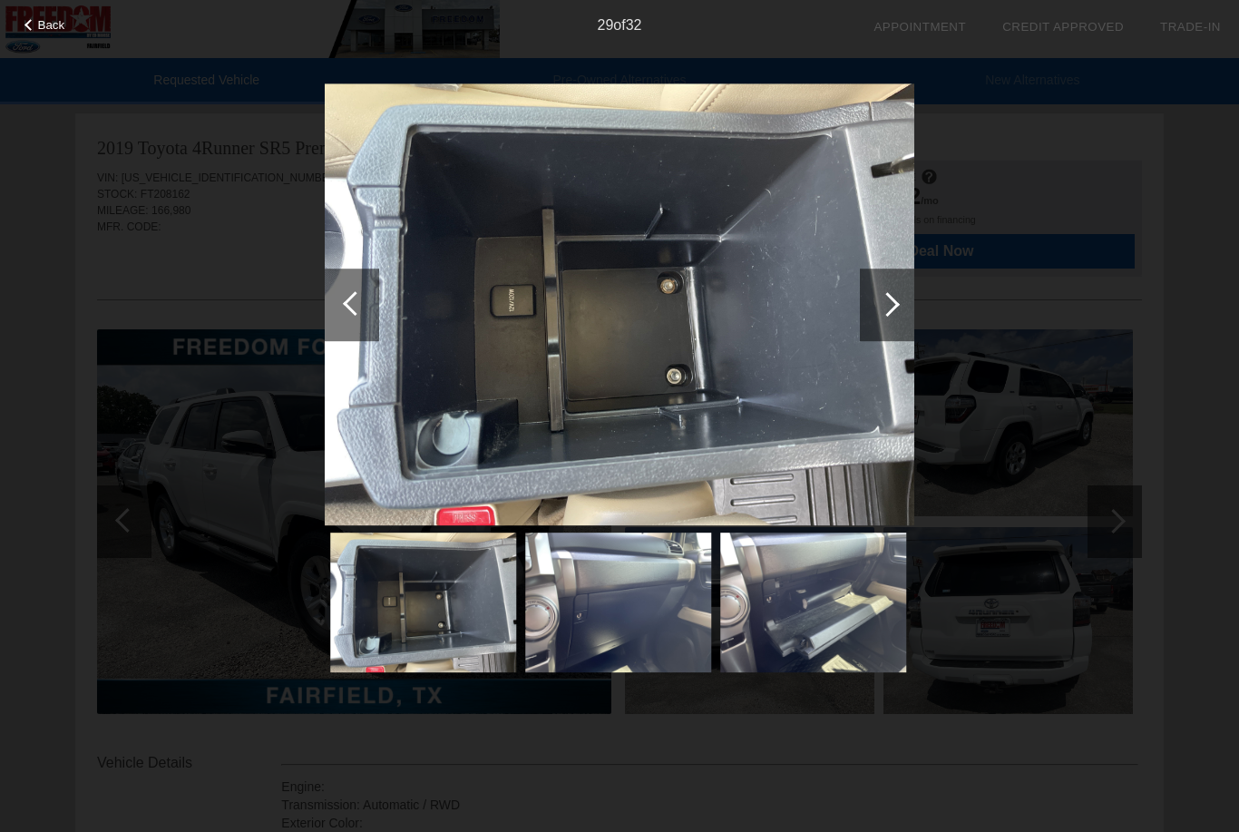
click at [897, 297] on div at bounding box center [887, 304] width 54 height 73
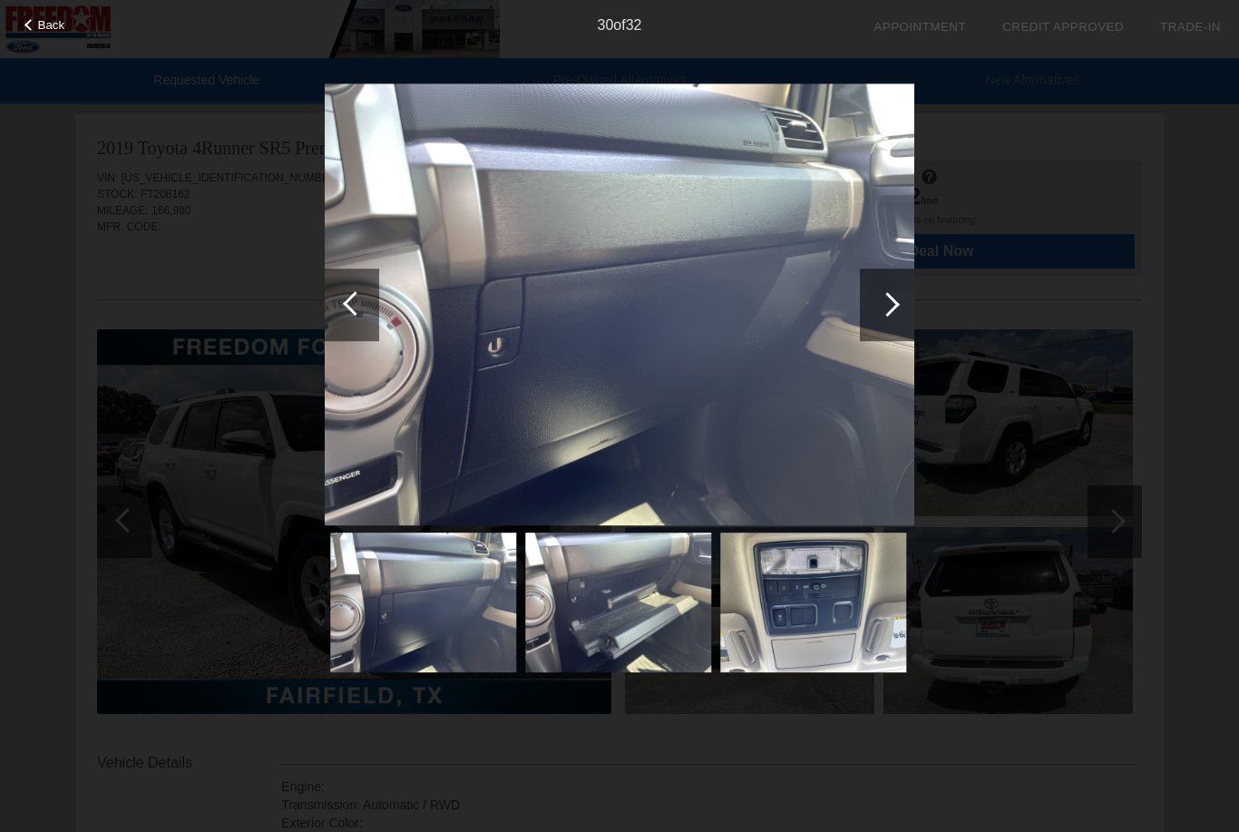
click at [903, 292] on div at bounding box center [887, 304] width 54 height 73
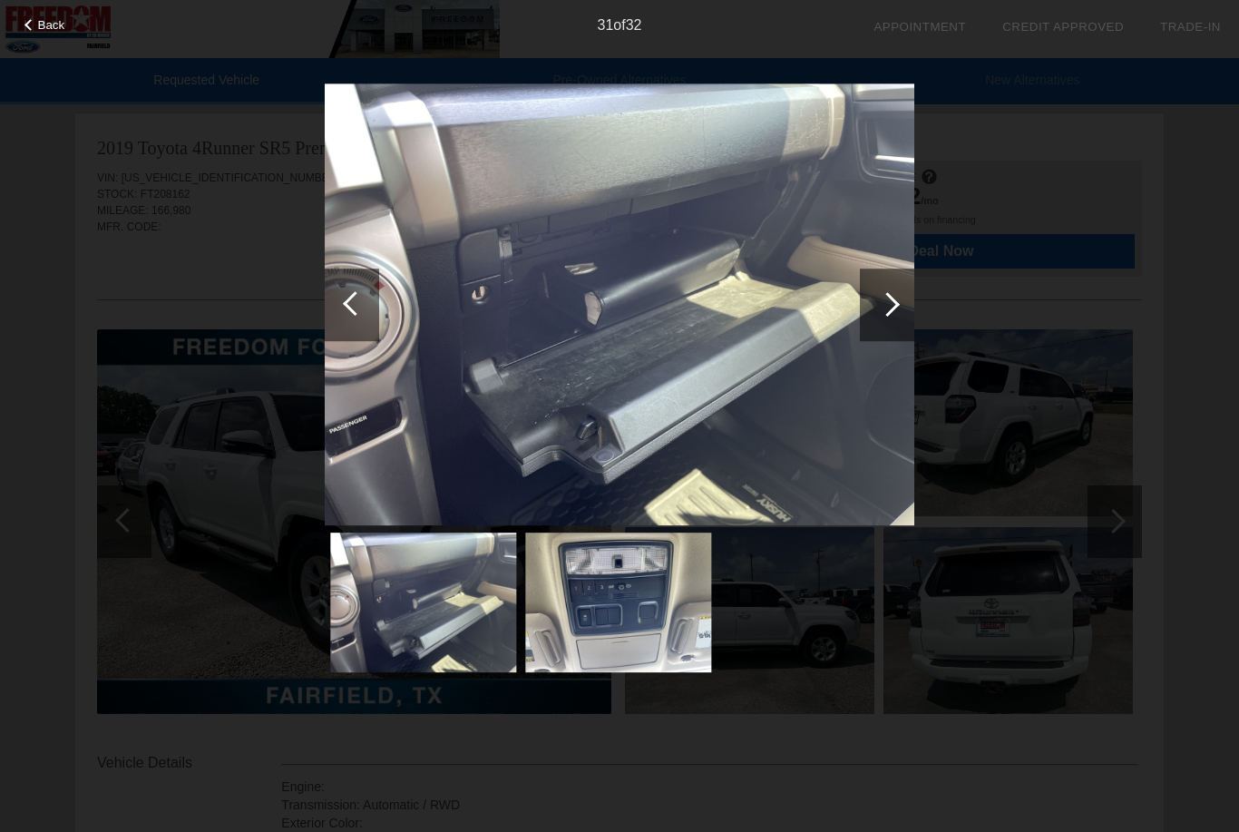
click at [888, 308] on div at bounding box center [887, 304] width 24 height 24
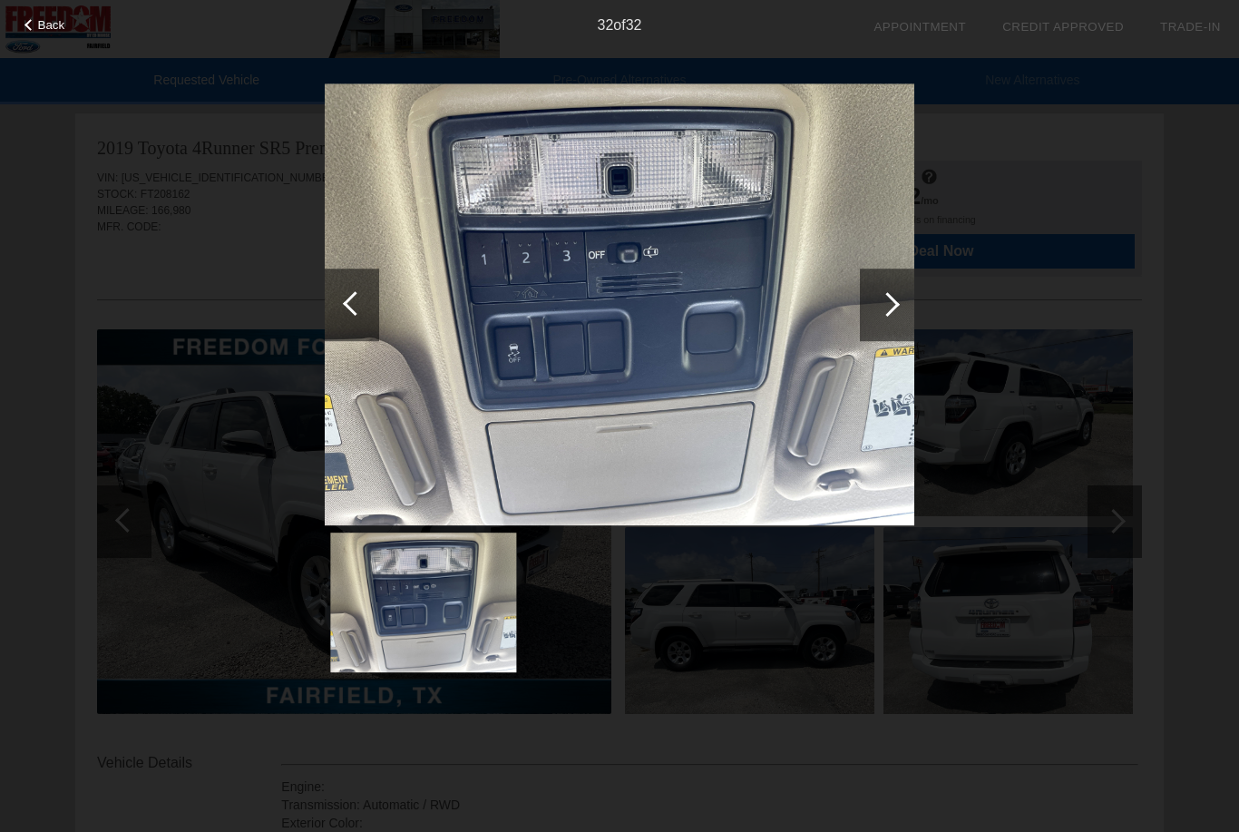
click at [881, 307] on div at bounding box center [887, 304] width 24 height 24
click at [894, 301] on div at bounding box center [887, 304] width 24 height 24
click at [893, 307] on div at bounding box center [887, 304] width 24 height 24
click at [893, 292] on div at bounding box center [887, 304] width 54 height 73
click at [885, 299] on div at bounding box center [887, 304] width 24 height 24
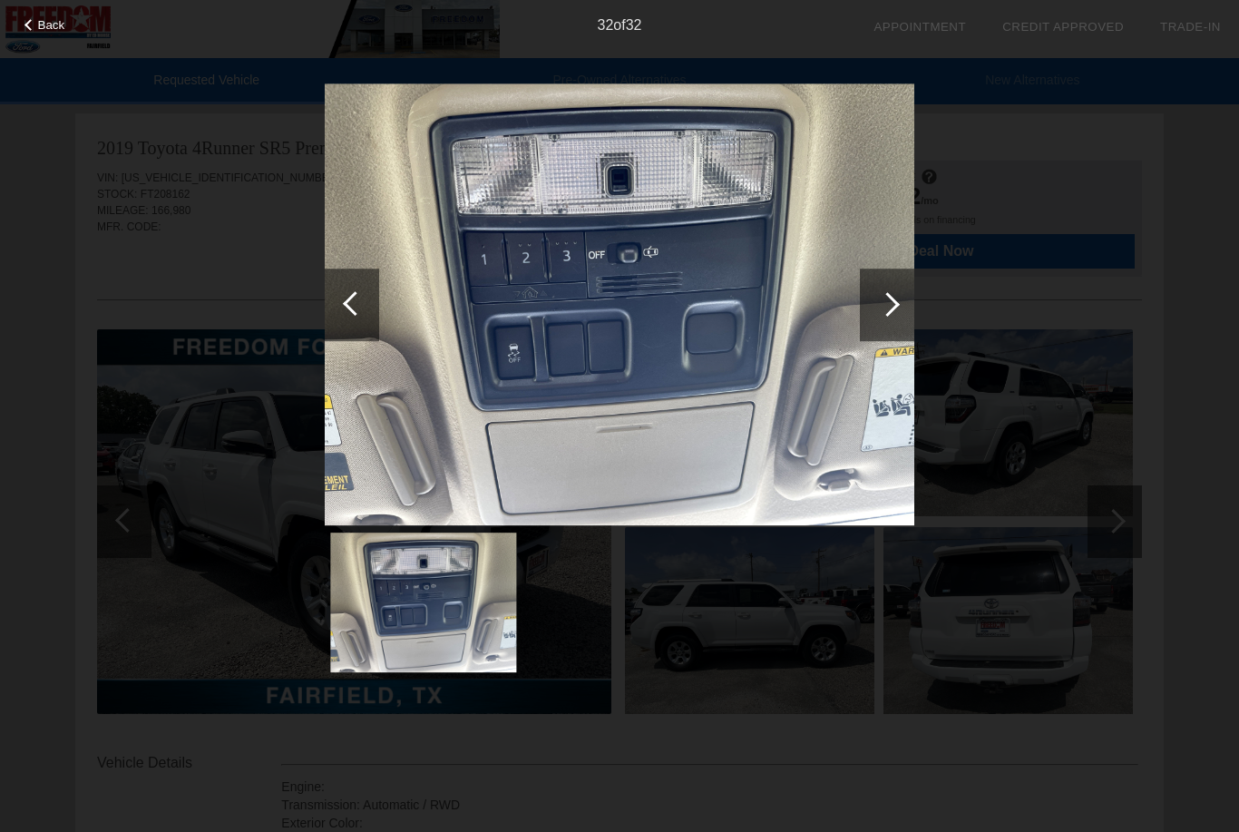
click at [51, 32] on span "Back" at bounding box center [51, 25] width 27 height 14
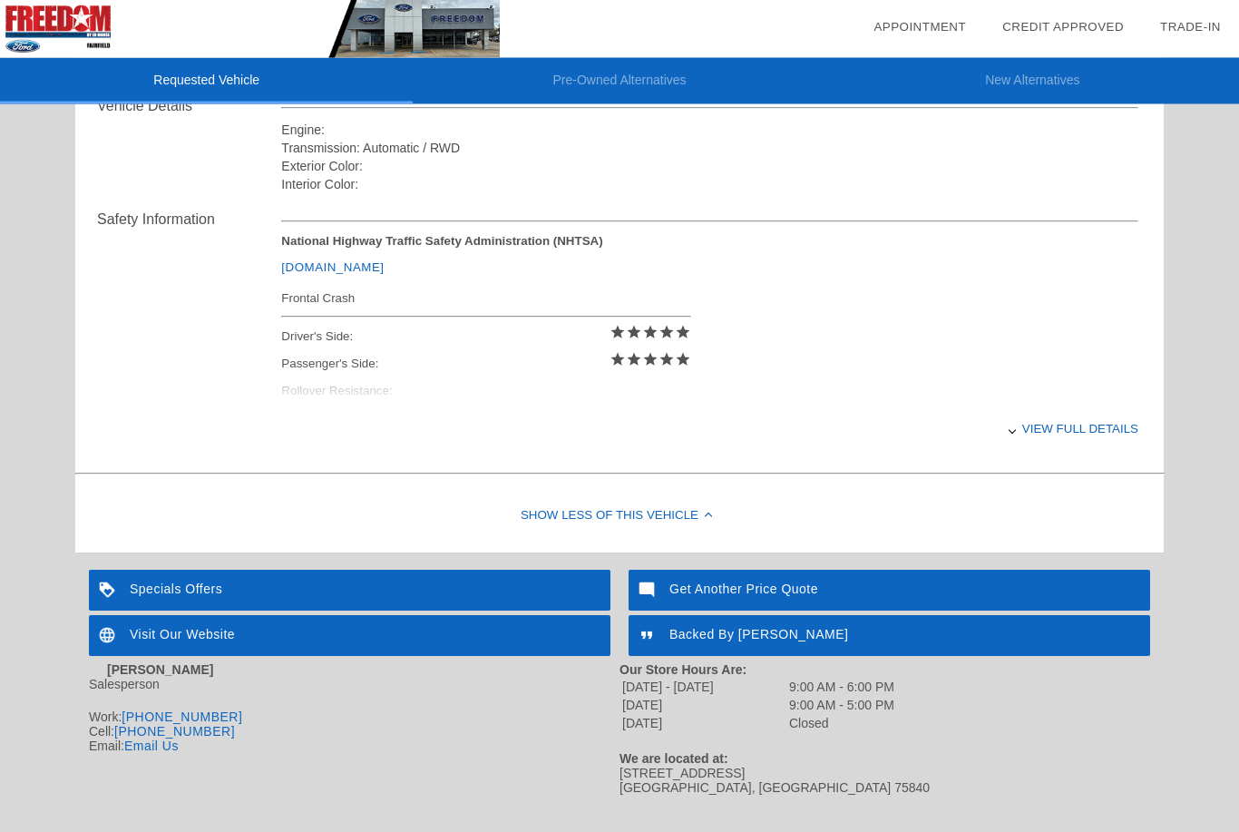
scroll to position [663, 0]
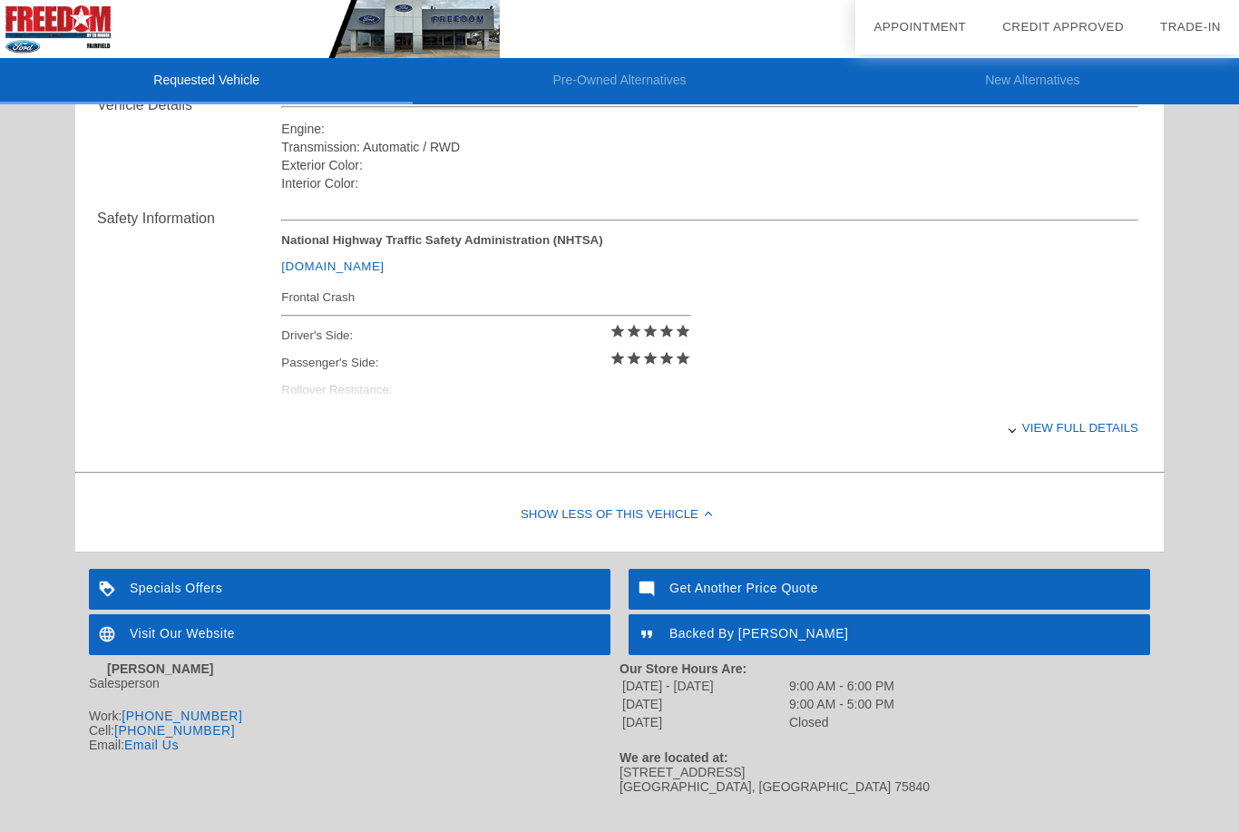
click at [1041, 448] on div "View full details" at bounding box center [709, 427] width 857 height 44
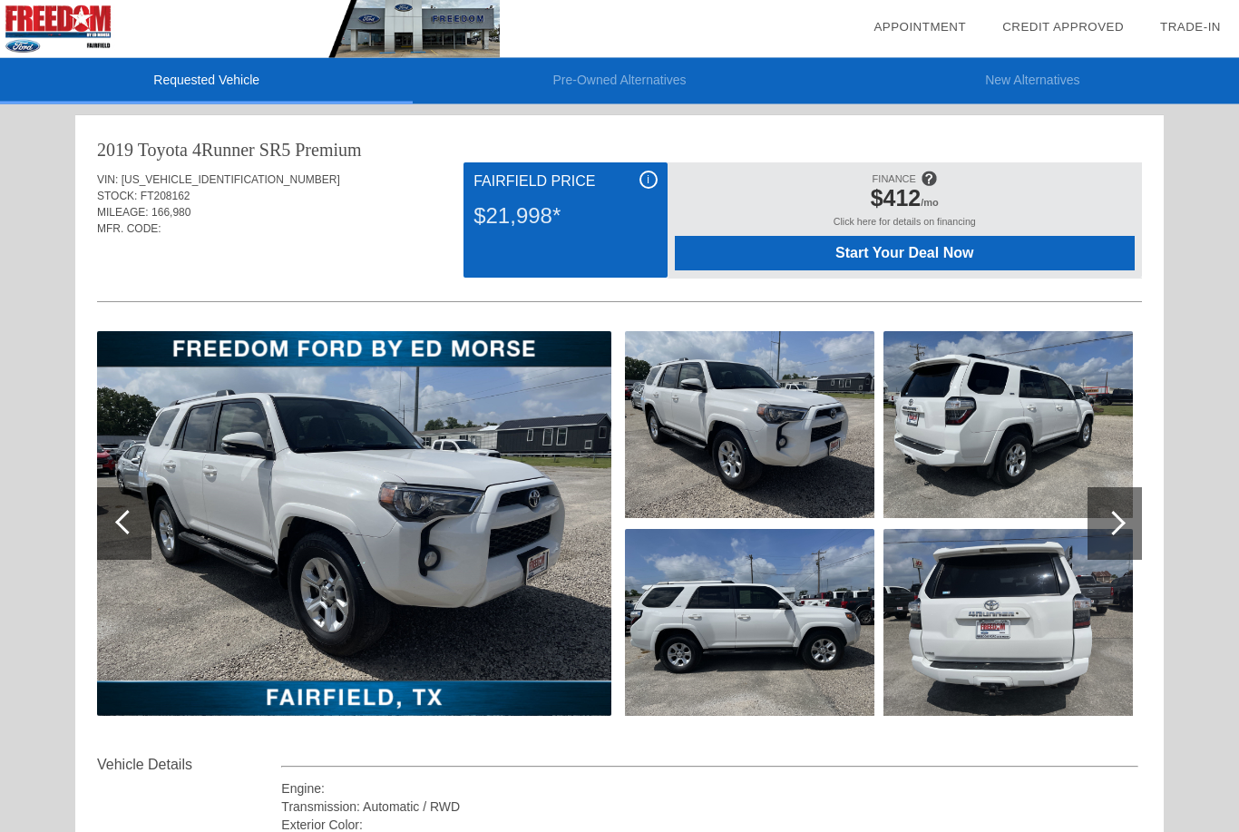
scroll to position [0, 0]
